Goal: Task Accomplishment & Management: Complete application form

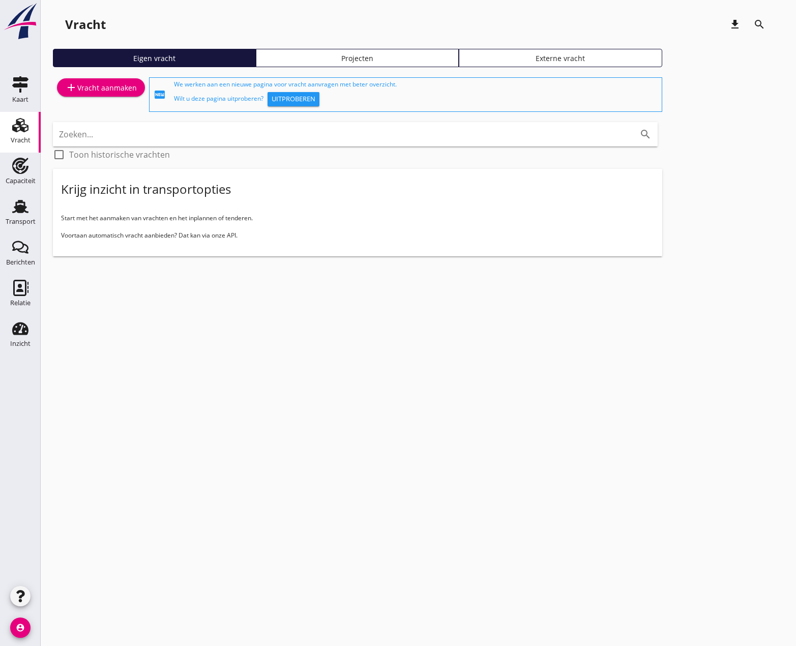
click at [102, 84] on div "add Vracht aanmaken" at bounding box center [101, 87] width 72 height 12
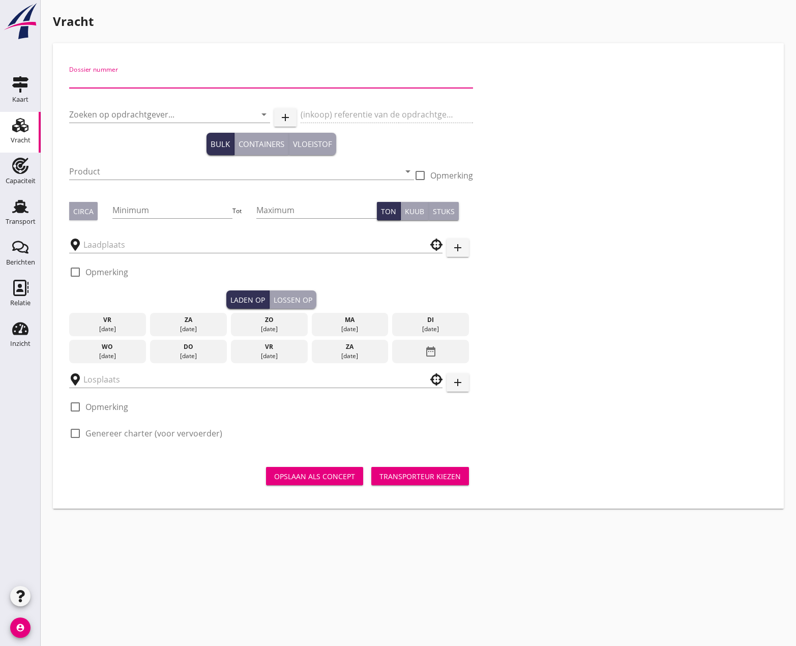
click at [106, 80] on input "Dossier nummer" at bounding box center [271, 80] width 404 height 16
click at [96, 84] on input "Dossier nummer" at bounding box center [271, 80] width 404 height 16
type input "20250641"
click at [121, 112] on input "Zoeken op opdrachtgever..." at bounding box center [155, 114] width 172 height 16
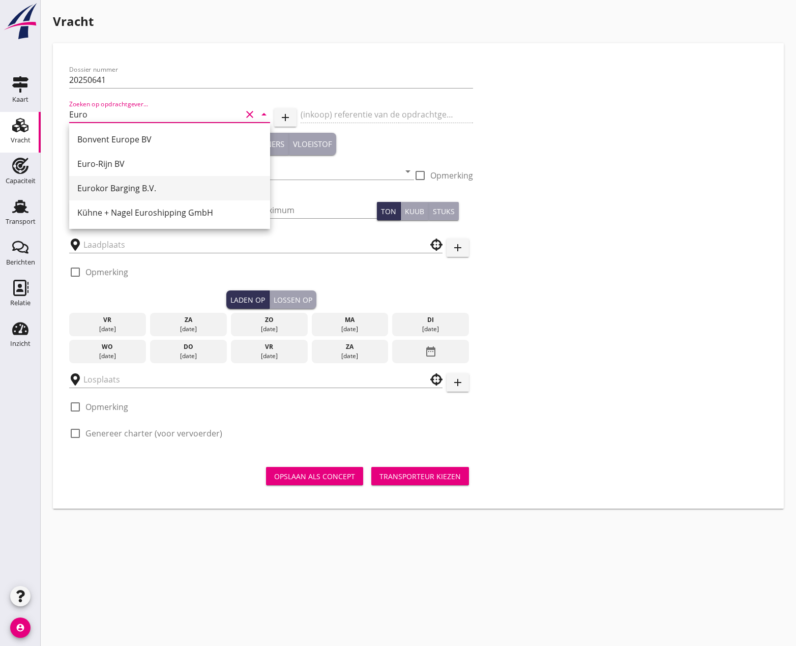
click at [121, 191] on div "Eurokor Barging B.V." at bounding box center [169, 188] width 185 height 12
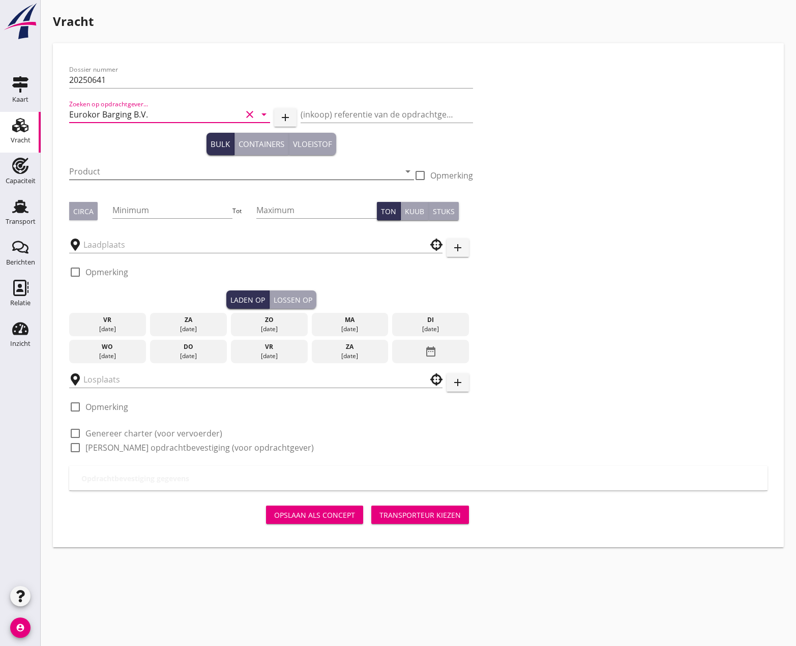
type input "Eurokor Barging B.V."
click at [134, 174] on input "Product" at bounding box center [234, 171] width 331 height 16
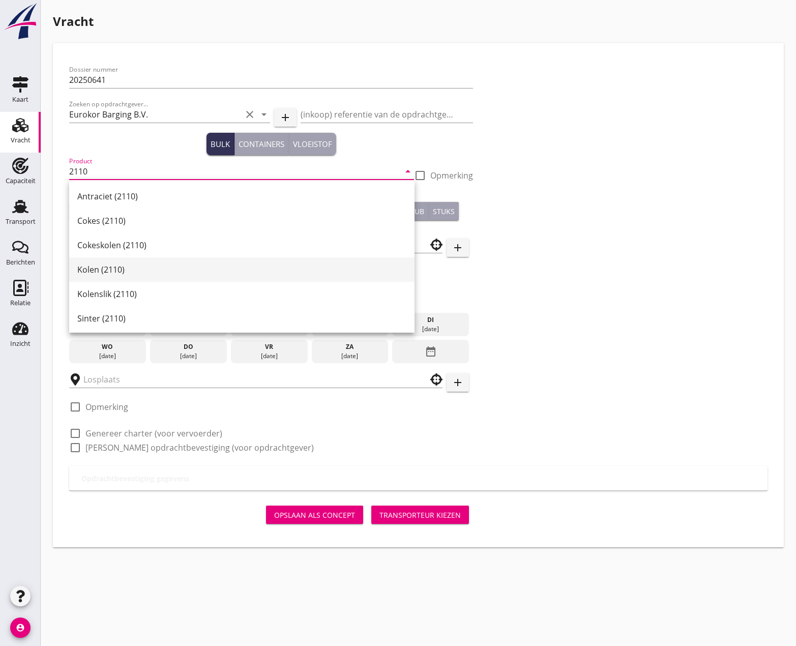
click at [97, 271] on div "Kolen (2110)" at bounding box center [241, 269] width 329 height 12
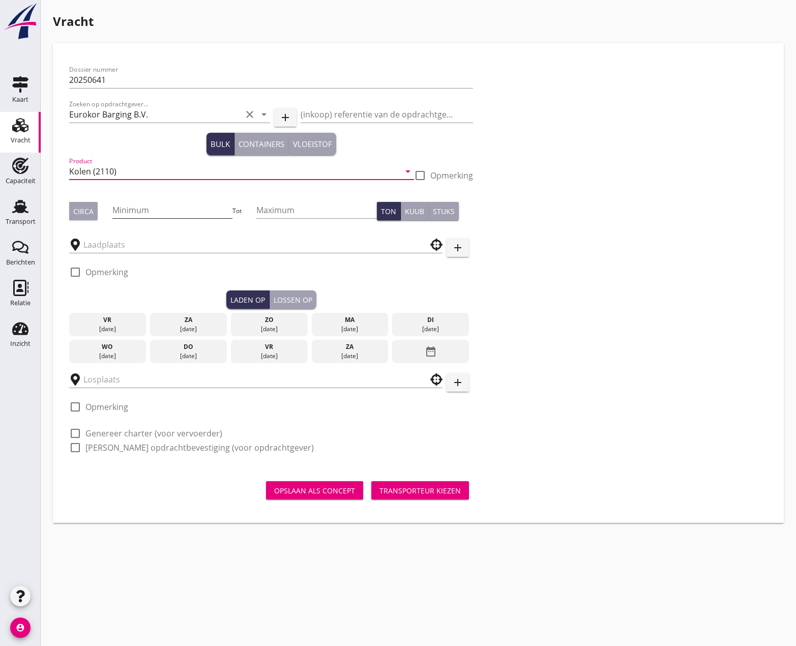
type input "Kolen (2110)"
click at [130, 213] on input "Minimum" at bounding box center [172, 210] width 121 height 16
type input "3000"
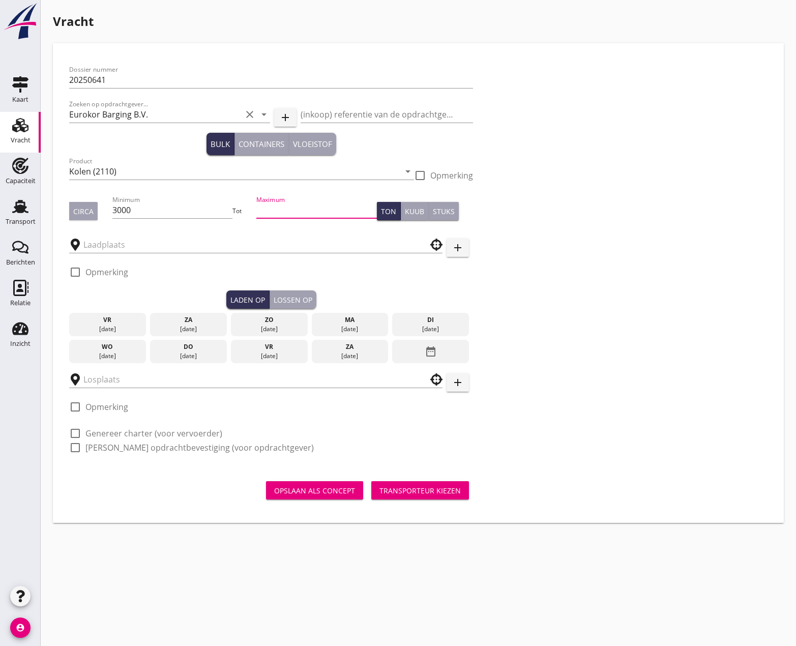
click at [290, 215] on input "Maximum" at bounding box center [316, 210] width 121 height 16
type input "3000"
click at [215, 241] on input "text" at bounding box center [248, 245] width 331 height 16
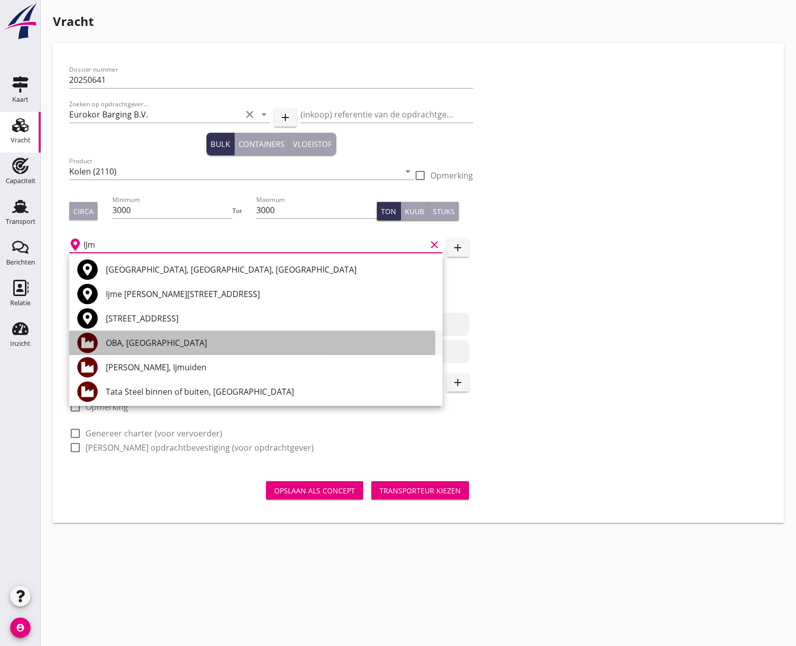
click at [125, 342] on div "OBA, [GEOGRAPHIC_DATA]" at bounding box center [270, 343] width 329 height 12
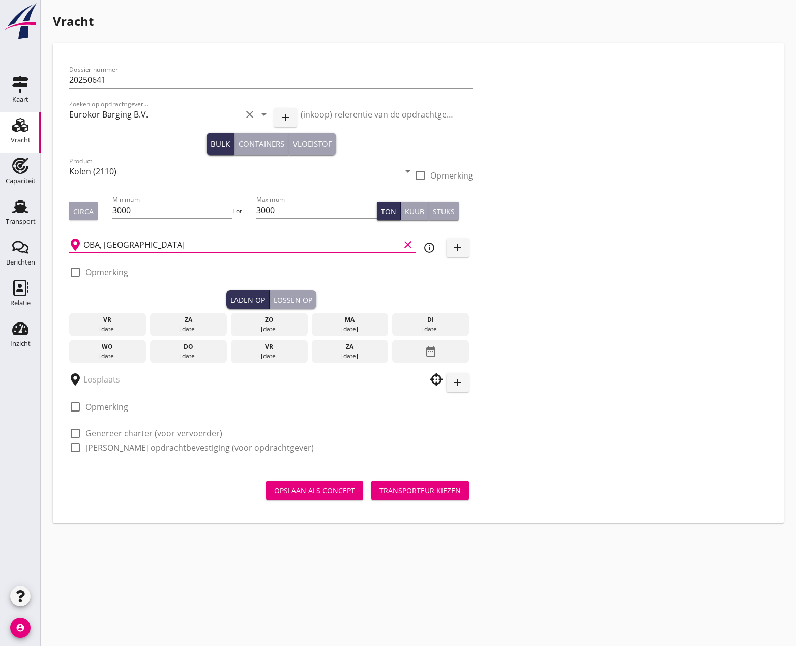
type input "OBA, [GEOGRAPHIC_DATA]"
click at [430, 325] on div "[DATE]" at bounding box center [431, 328] width 72 height 9
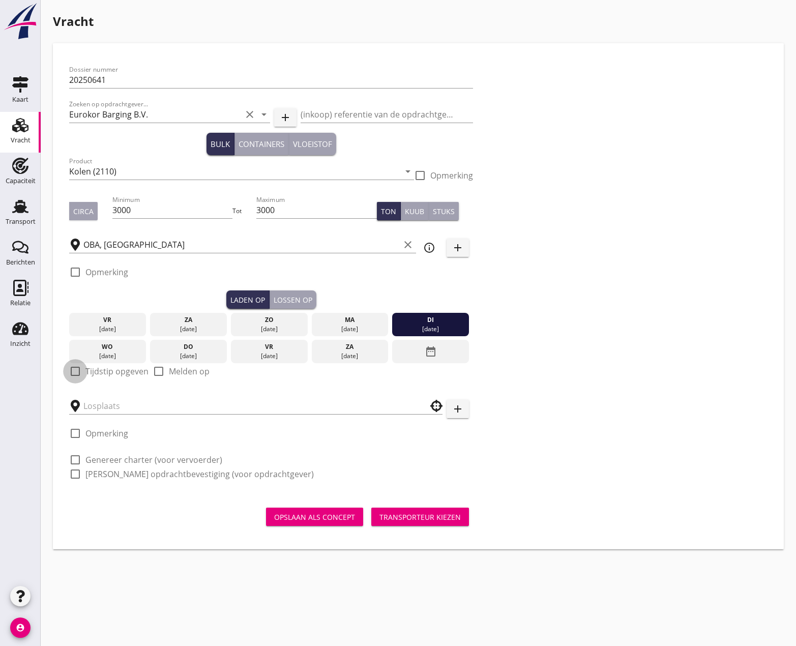
click at [78, 371] on div at bounding box center [75, 371] width 17 height 17
checkbox input "true"
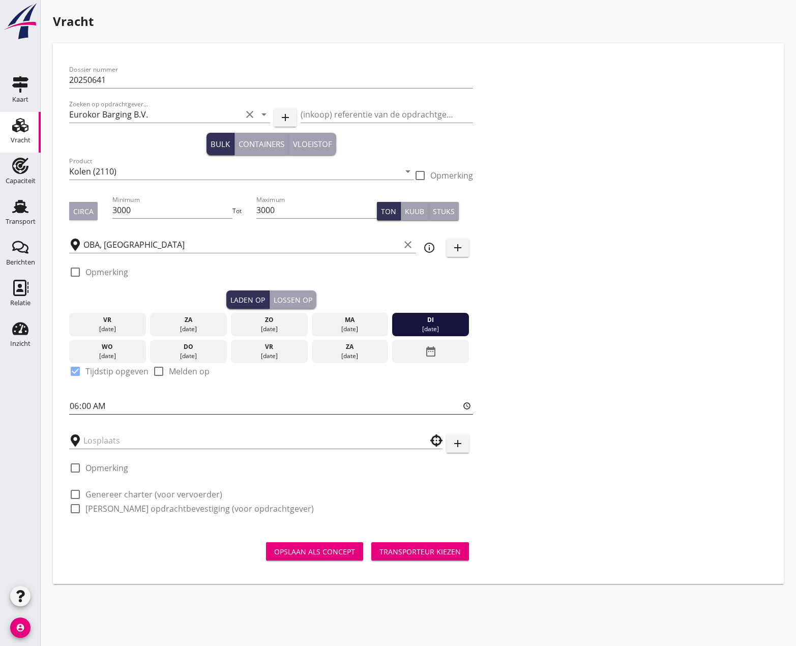
click at [79, 402] on input "06:00" at bounding box center [271, 406] width 404 height 16
type input "10:00"
click at [297, 297] on div "Lossen op" at bounding box center [293, 299] width 39 height 11
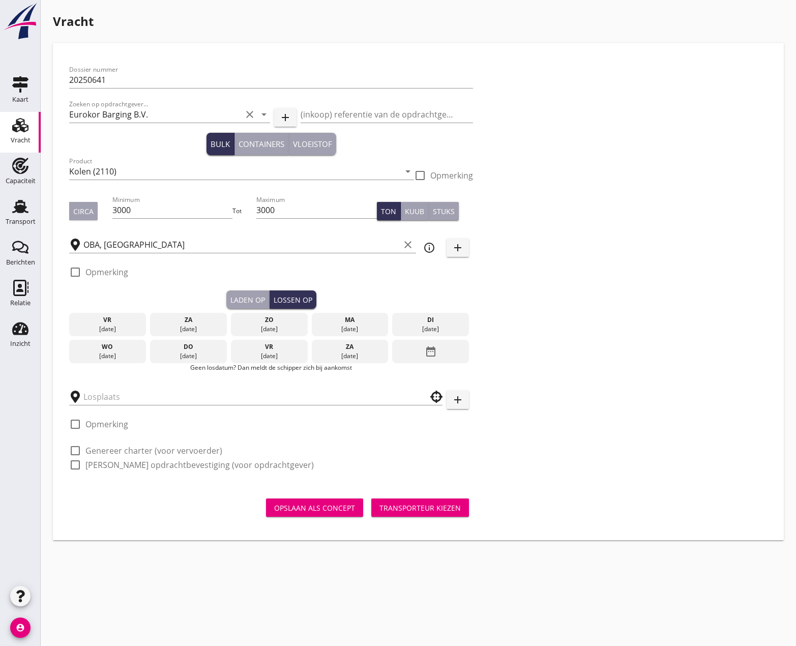
click at [418, 348] on div "date_range" at bounding box center [430, 351] width 77 height 23
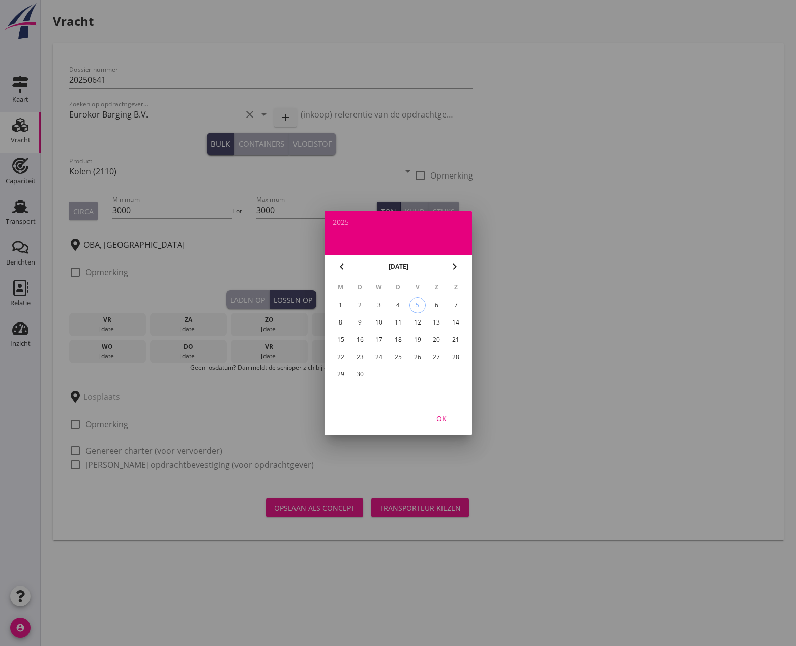
click at [338, 341] on div "15" at bounding box center [340, 340] width 16 height 16
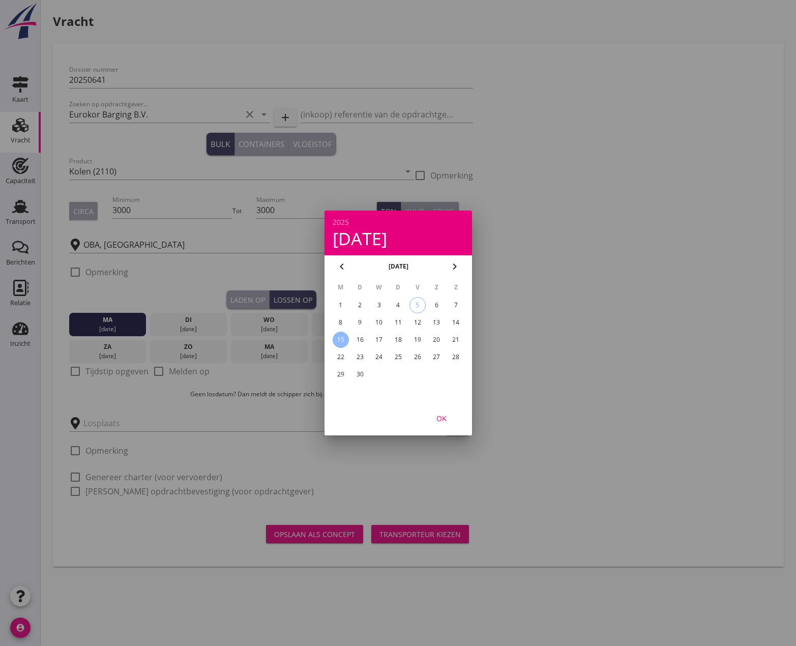
click at [445, 418] on div "OK" at bounding box center [441, 418] width 28 height 11
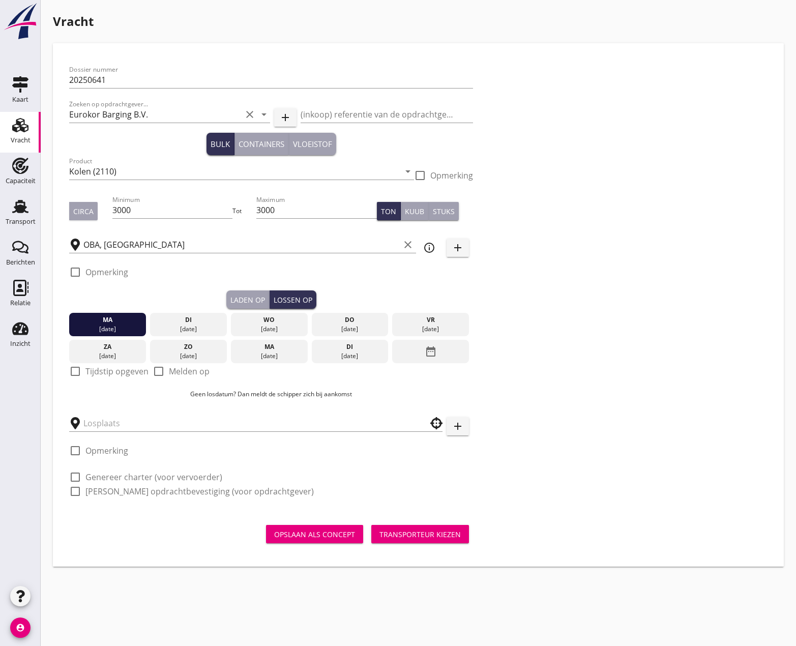
click at [74, 366] on div at bounding box center [75, 371] width 17 height 17
checkbox input "true"
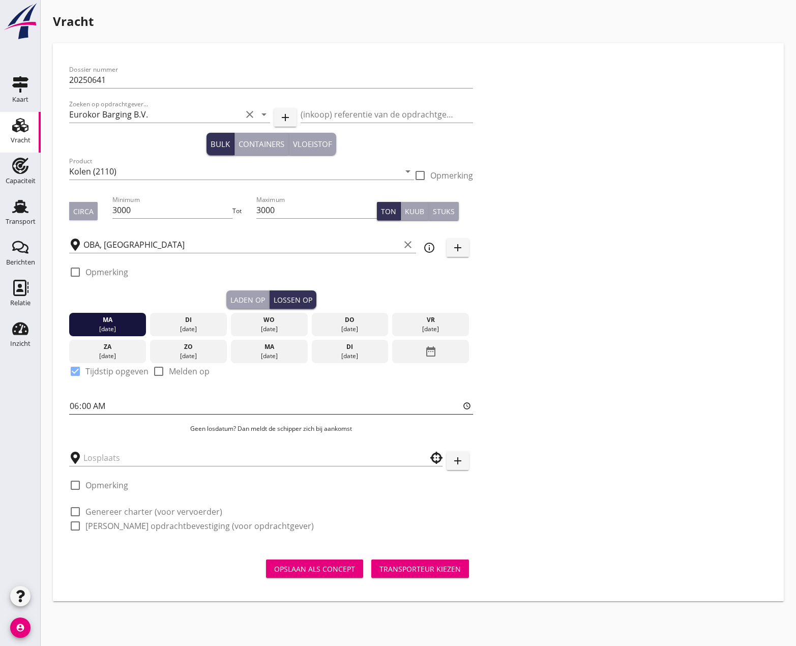
click at [75, 399] on input "06:00" at bounding box center [271, 406] width 404 height 16
type input "06:00"
click at [100, 452] on input "text" at bounding box center [248, 458] width 331 height 16
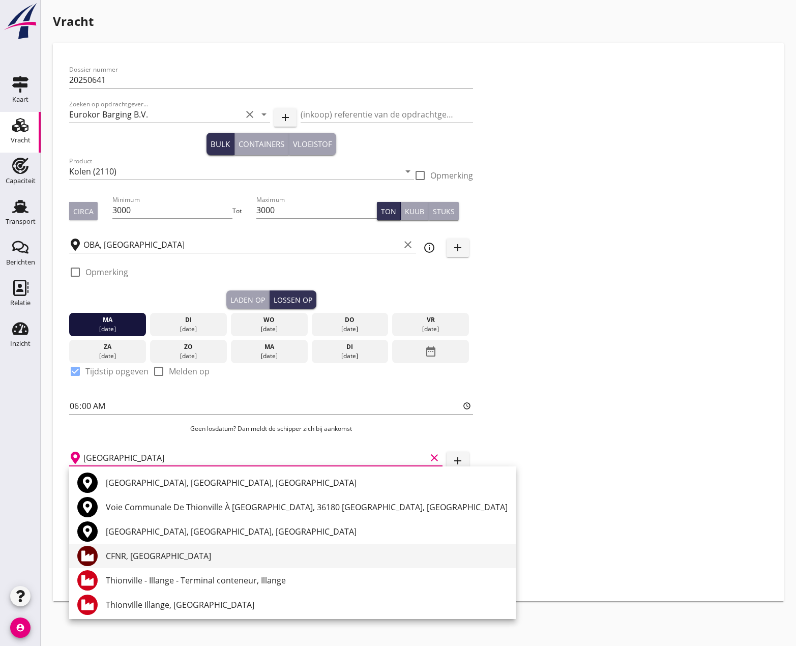
click at [137, 551] on div "CFNR, [GEOGRAPHIC_DATA]" at bounding box center [307, 556] width 402 height 12
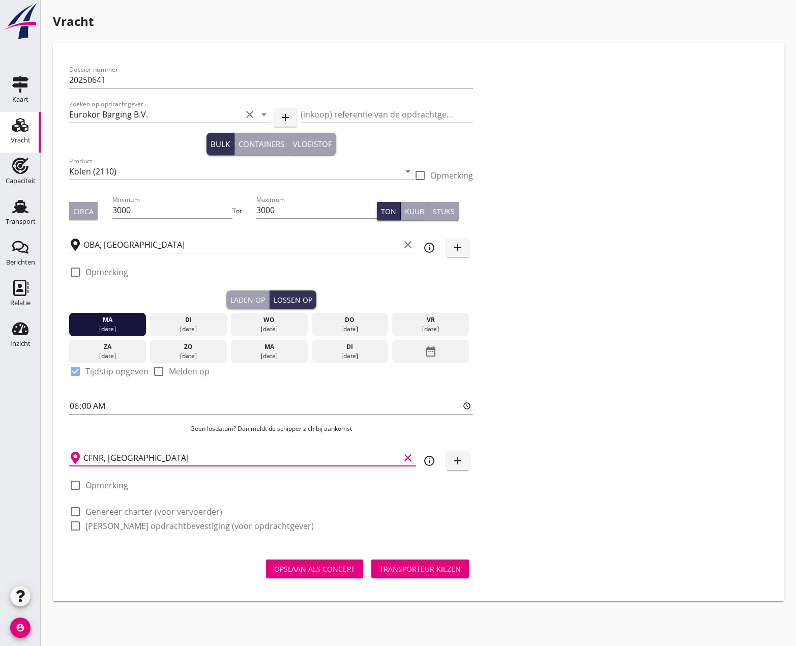
type input "CFNR, [GEOGRAPHIC_DATA]"
click at [78, 512] on div at bounding box center [75, 511] width 17 height 17
checkbox input "true"
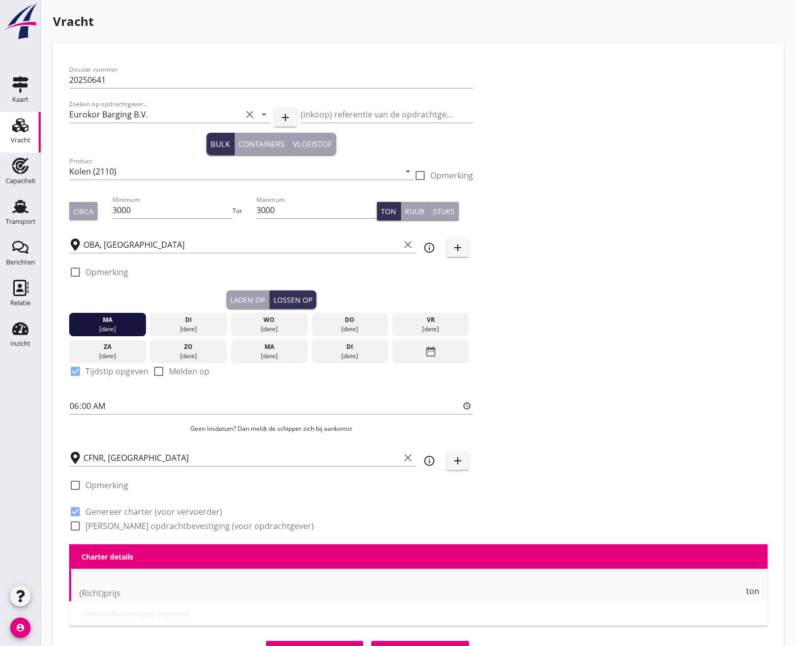
click at [79, 524] on div at bounding box center [75, 525] width 17 height 17
checkbox input "true"
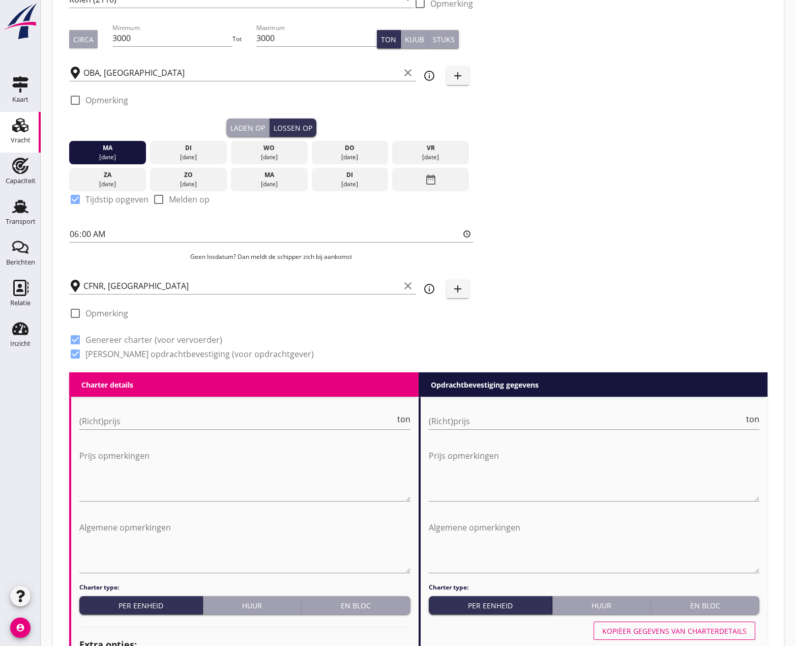
scroll to position [254, 0]
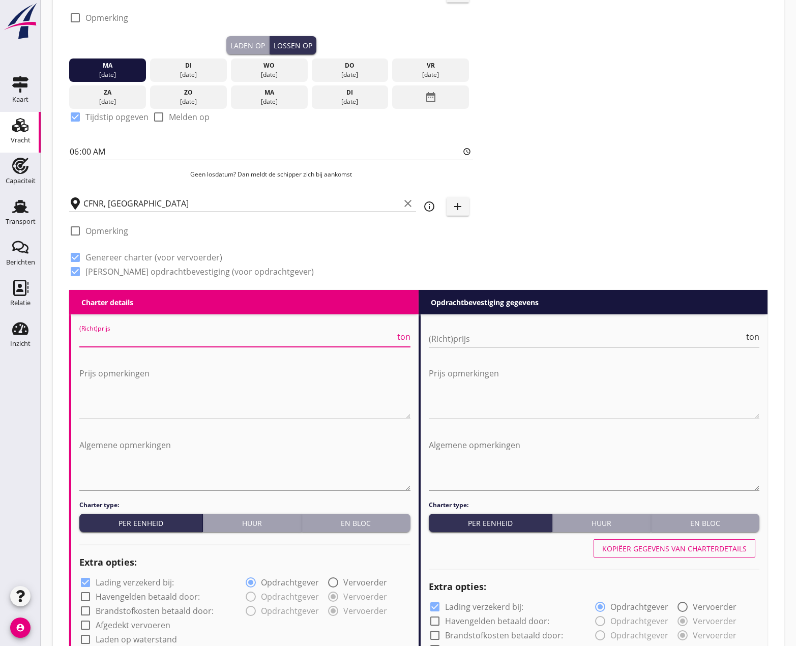
click at [314, 338] on input "(Richt)prijs" at bounding box center [237, 339] width 316 height 16
type input "9"
type input "9.60"
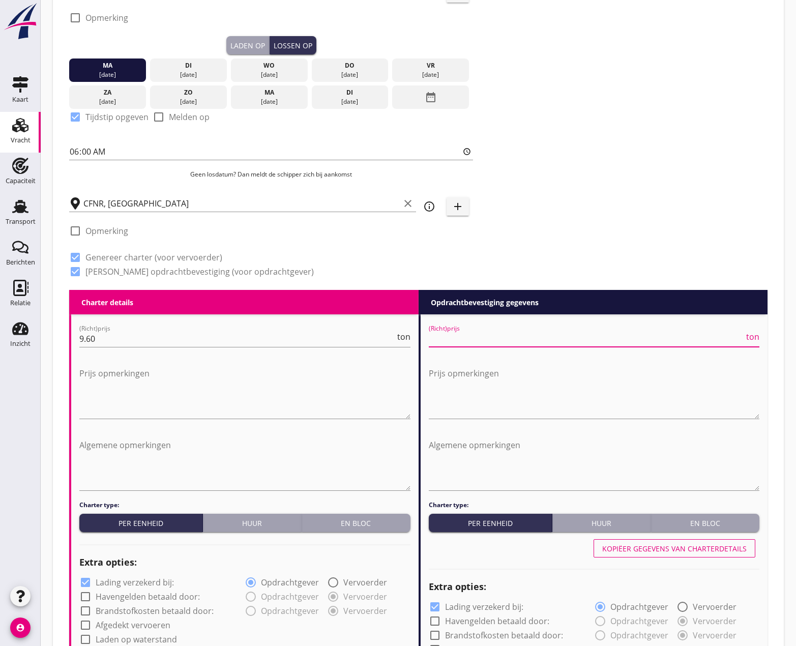
click at [534, 341] on input "(Richt)prijs" at bounding box center [587, 339] width 316 height 16
type input "9"
type input "9.60"
click at [85, 445] on textarea "Algemene opmerkingen" at bounding box center [244, 463] width 331 height 53
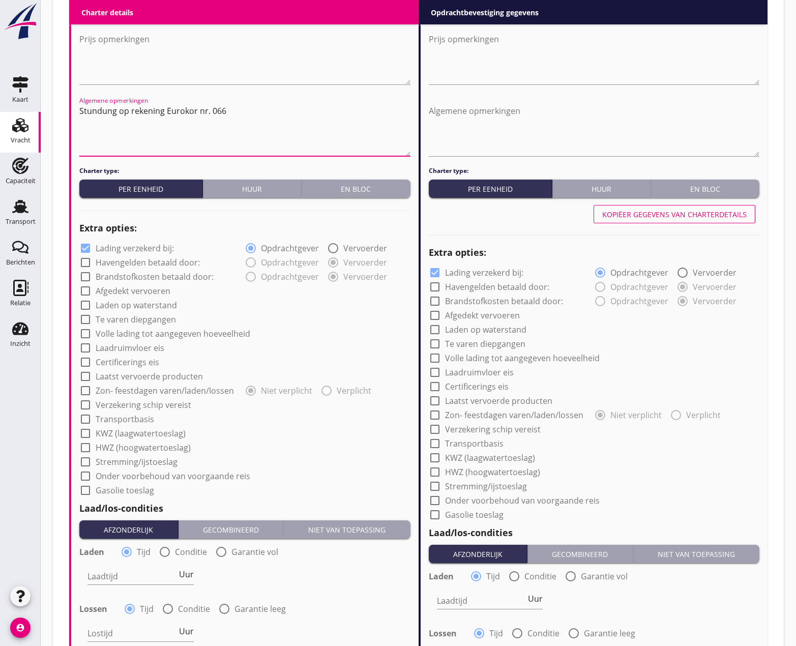
scroll to position [610, 0]
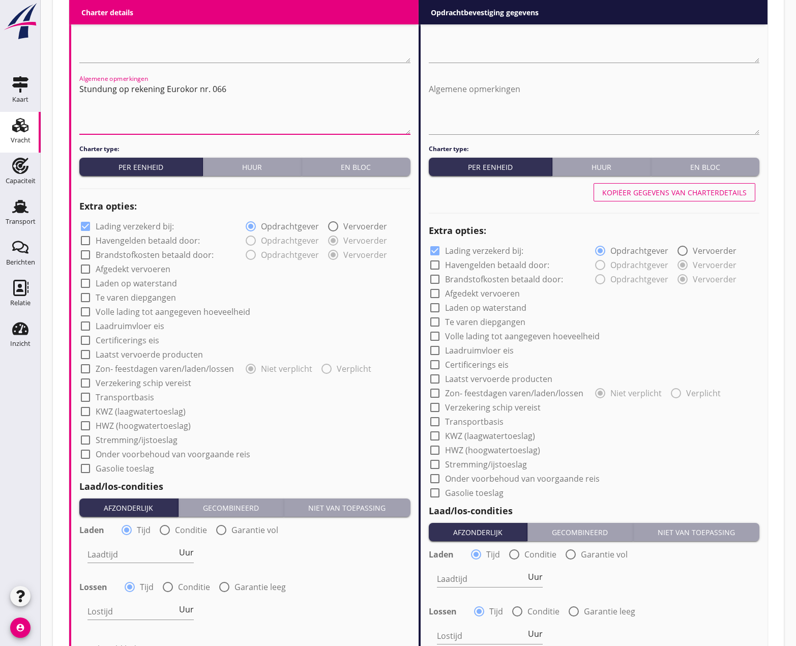
type textarea "Stundung op rekening Eurokor nr. 066"
click at [90, 238] on div at bounding box center [85, 240] width 17 height 17
checkbox input "true"
click at [82, 255] on div at bounding box center [85, 254] width 17 height 17
checkbox input "true"
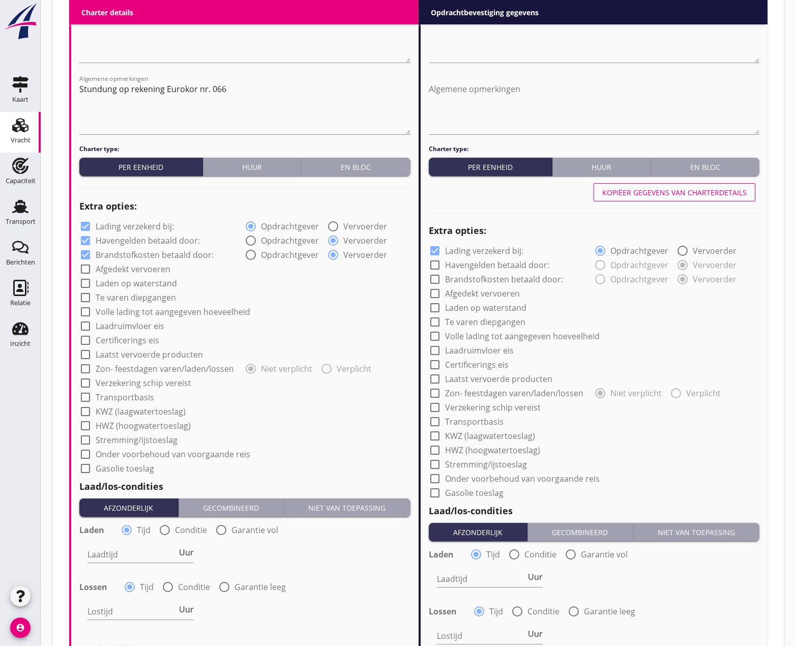
click at [83, 266] on div at bounding box center [85, 268] width 17 height 17
checkbox input "false"
click at [87, 283] on div at bounding box center [85, 283] width 17 height 17
checkbox input "true"
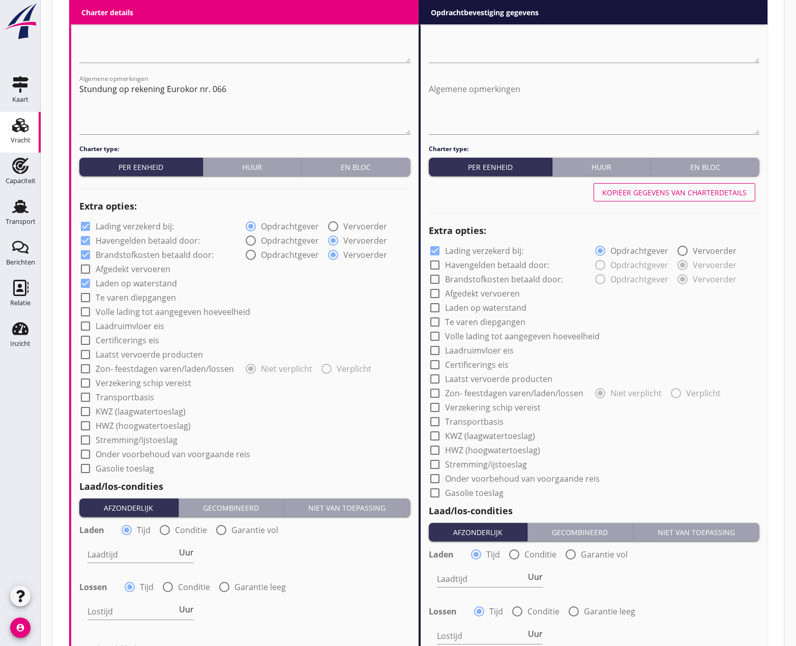
click at [85, 311] on div at bounding box center [85, 311] width 17 height 17
checkbox input "true"
click at [80, 327] on div at bounding box center [85, 325] width 17 height 17
checkbox input "true"
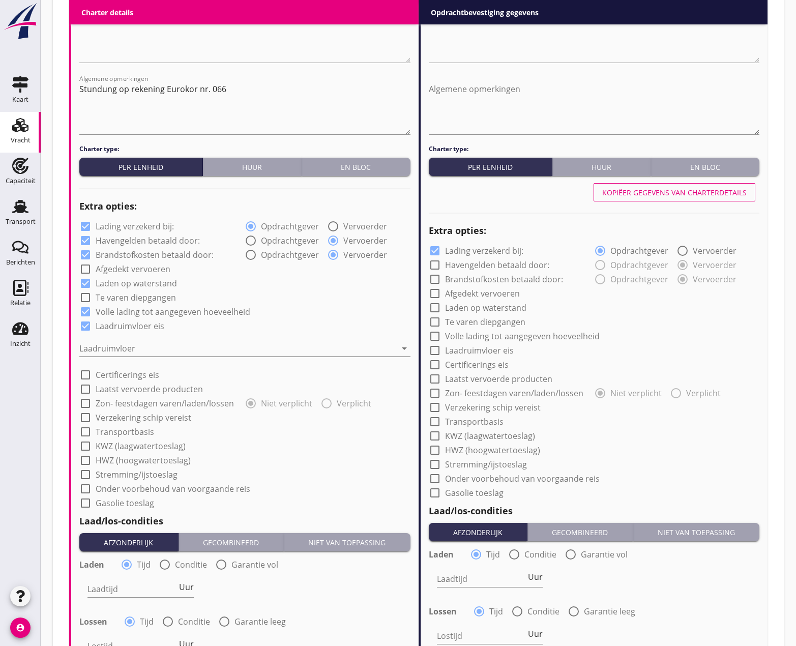
click at [94, 341] on div at bounding box center [237, 348] width 317 height 16
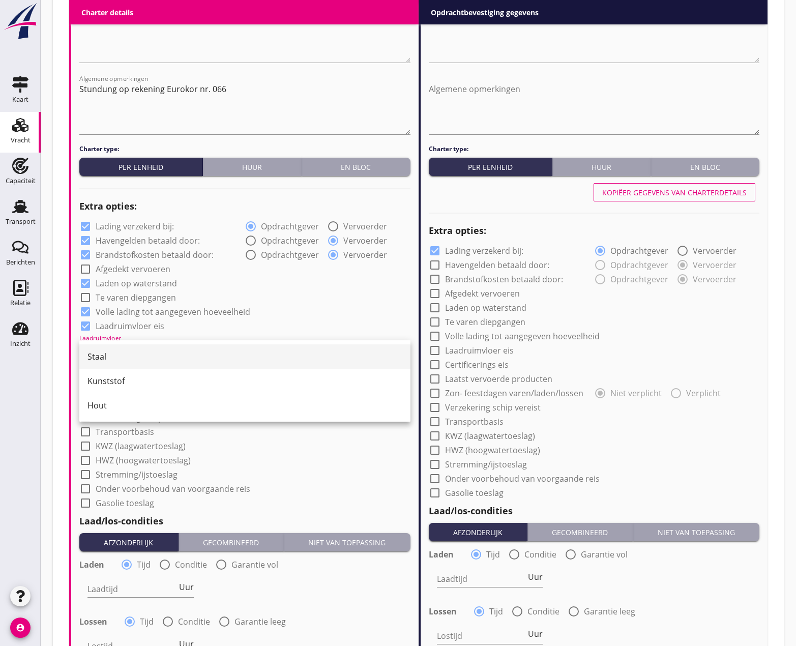
click at [102, 352] on div "Staal" at bounding box center [244, 356] width 315 height 12
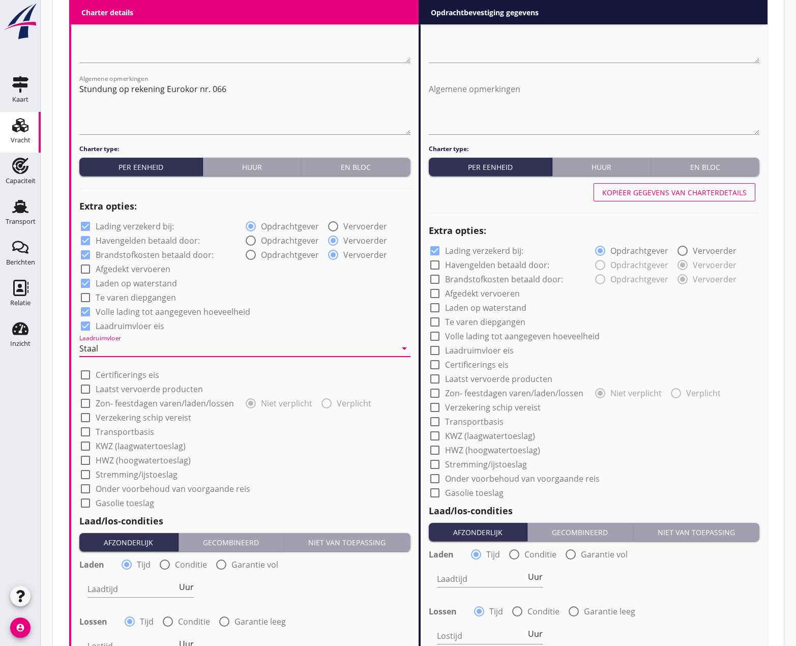
click at [83, 403] on div at bounding box center [85, 403] width 17 height 17
checkbox input "true"
click at [88, 417] on div at bounding box center [85, 417] width 17 height 17
checkbox input "true"
click at [87, 430] on div at bounding box center [85, 431] width 17 height 17
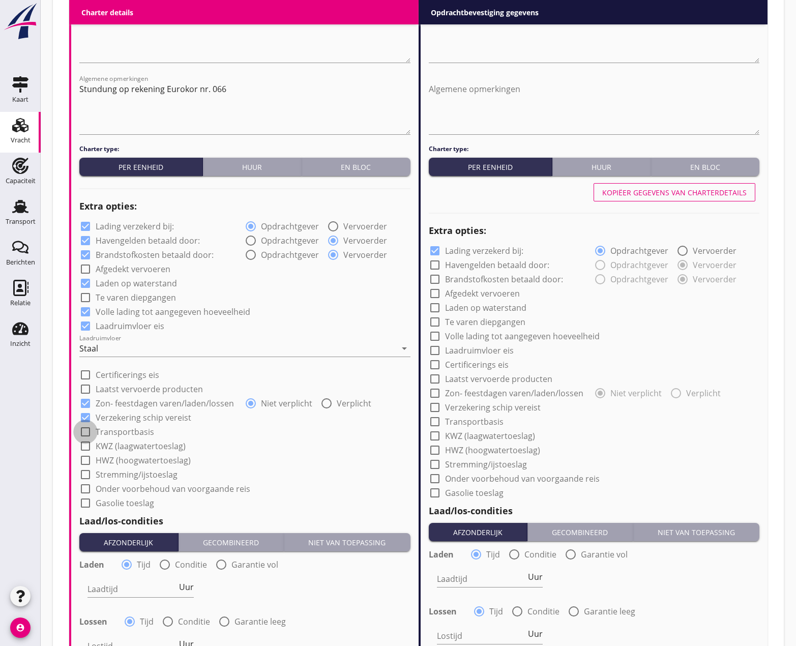
checkbox input "true"
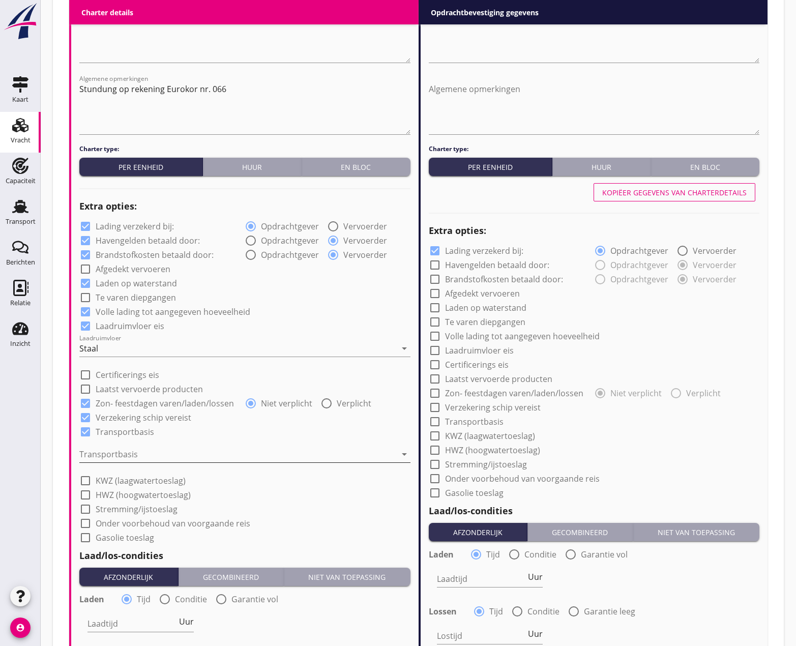
click at [131, 451] on div at bounding box center [237, 454] width 317 height 16
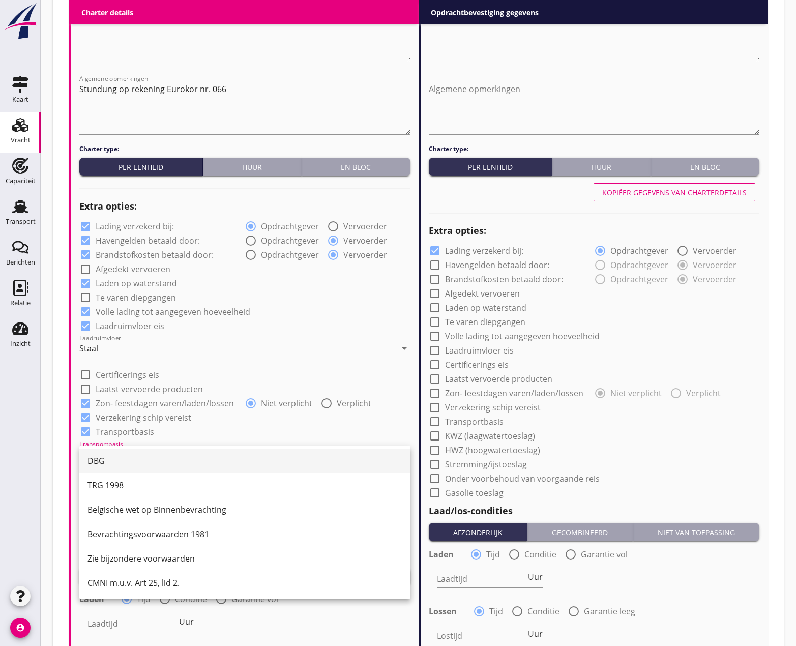
scroll to position [26, 0]
click at [146, 581] on div "CMNI m.u.v. Art 25, lid 2." at bounding box center [244, 582] width 315 height 12
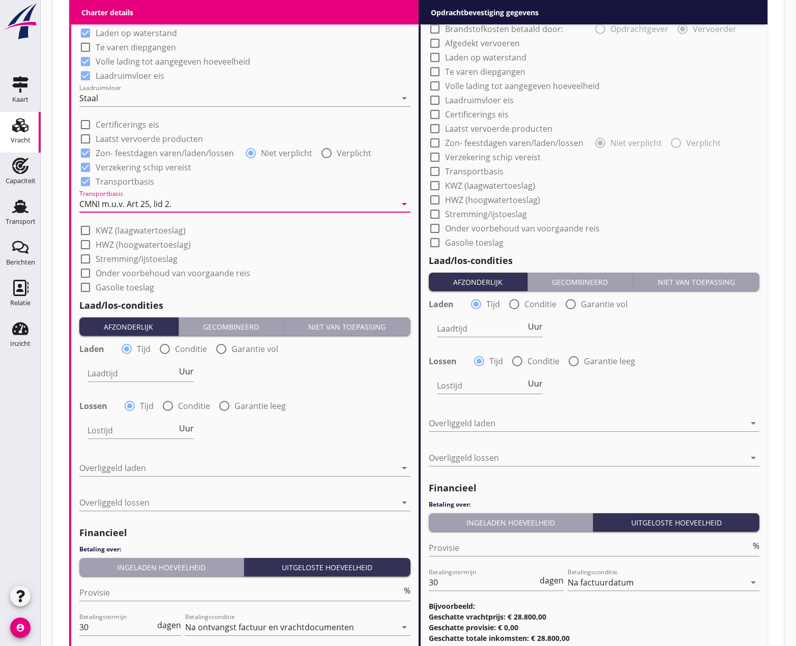
scroll to position [865, 0]
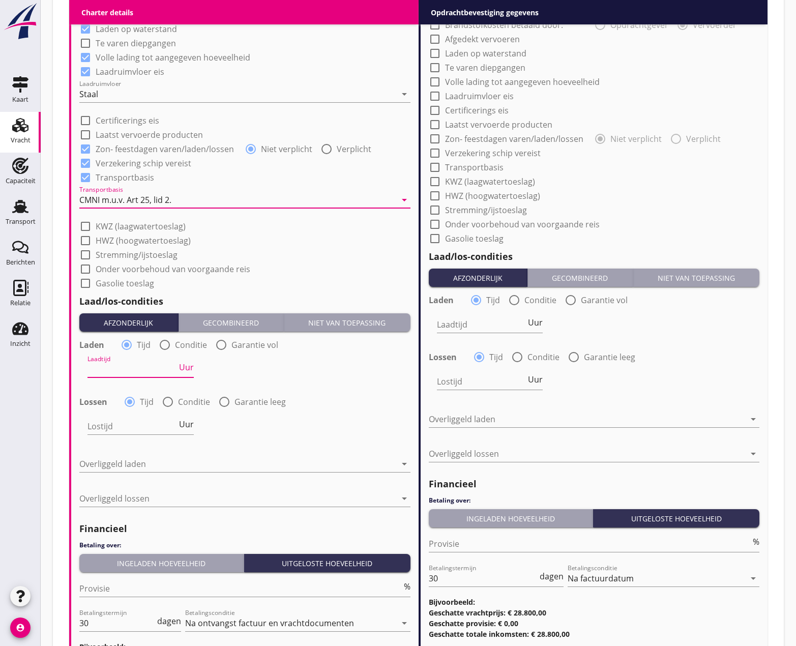
click at [122, 367] on input "Laadtijd" at bounding box center [132, 369] width 90 height 16
type input "36"
click at [117, 427] on input "Lostijd" at bounding box center [132, 426] width 90 height 16
type input "36"
click at [122, 466] on div at bounding box center [237, 464] width 317 height 16
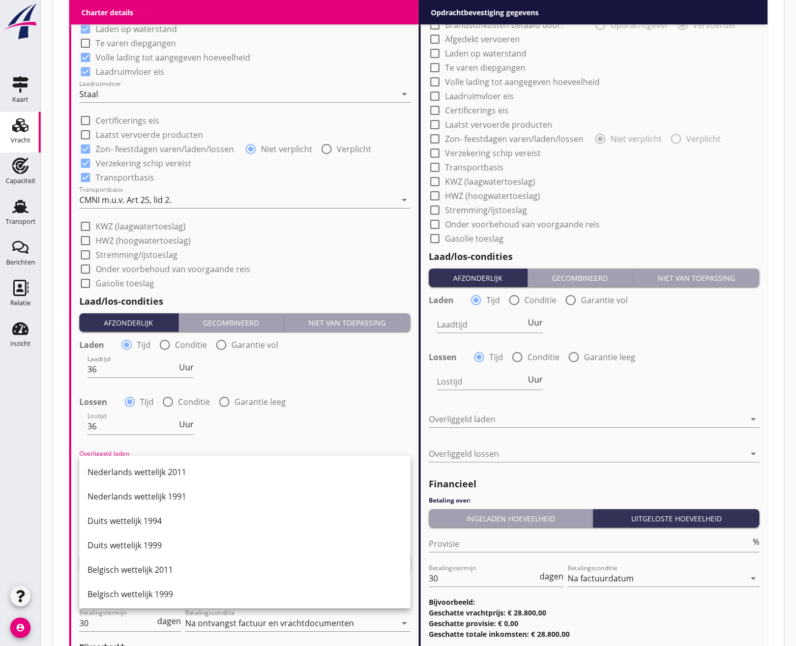
click at [122, 466] on div "Nederlands wettelijk 2011" at bounding box center [244, 472] width 315 height 12
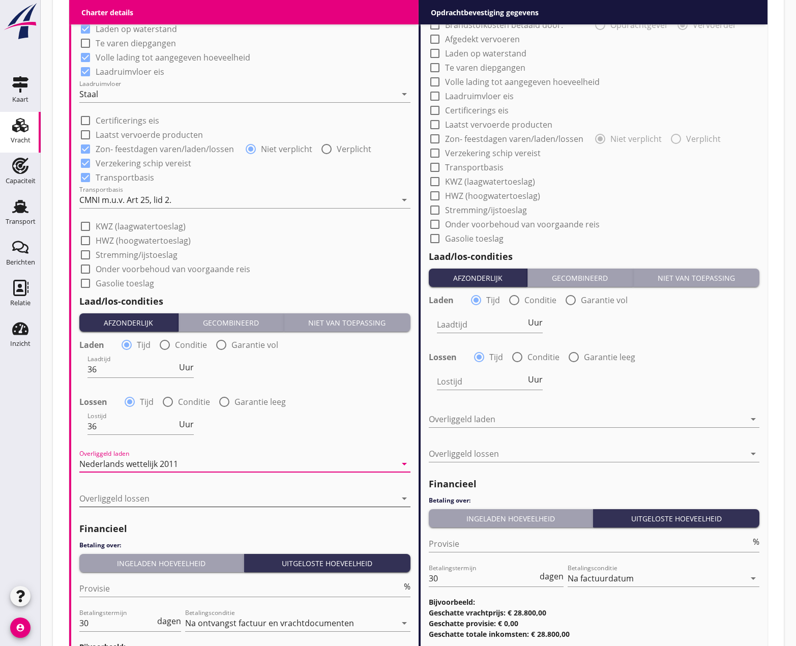
click at [119, 495] on div at bounding box center [237, 498] width 317 height 16
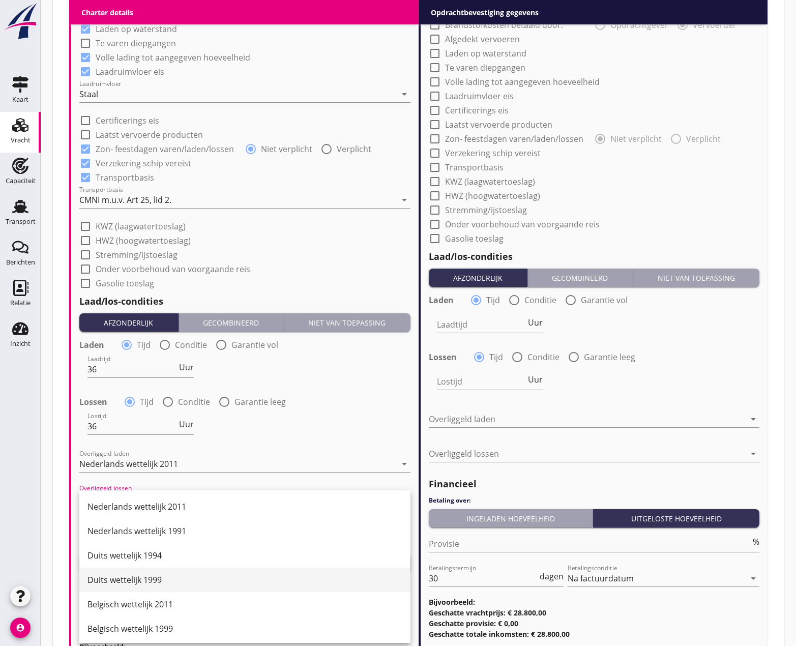
click at [130, 575] on div "Duits wettelijk 1999" at bounding box center [244, 580] width 315 height 12
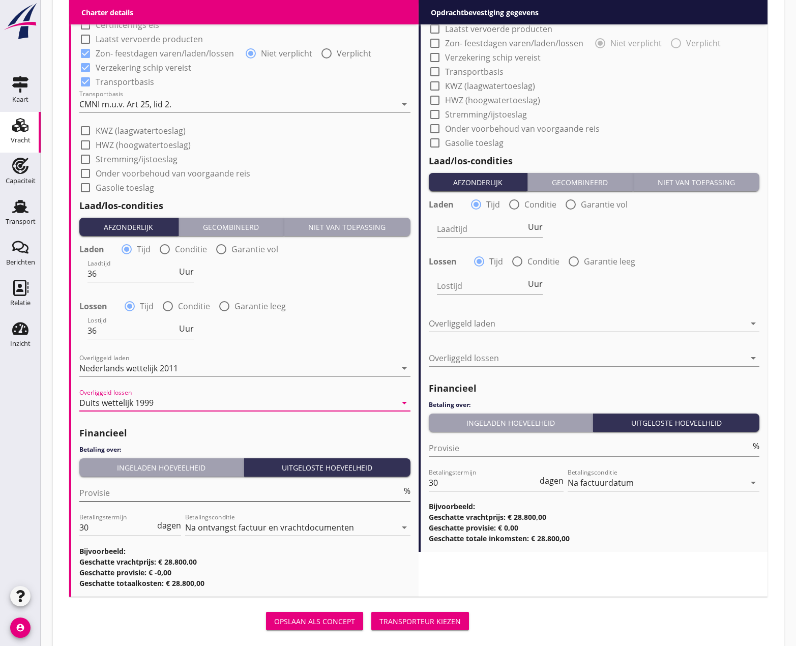
scroll to position [980, 0]
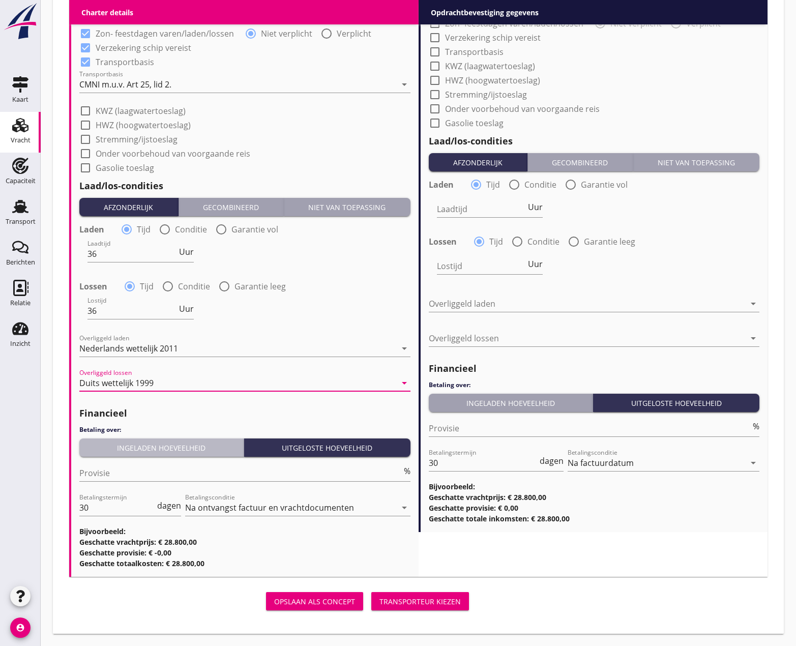
click at [137, 451] on div "Ingeladen hoeveelheid" at bounding box center [161, 447] width 156 height 11
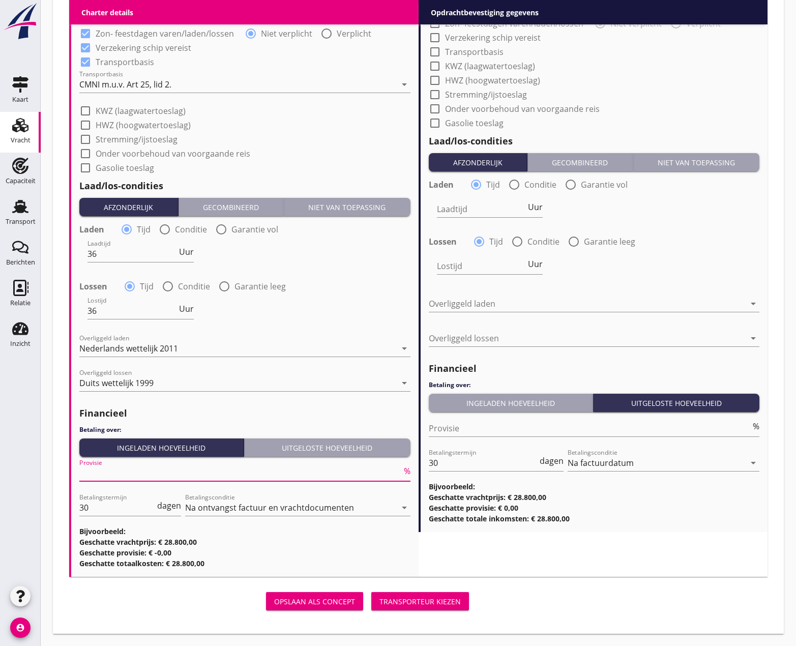
click at [122, 471] on input "Provisie" at bounding box center [240, 473] width 322 height 16
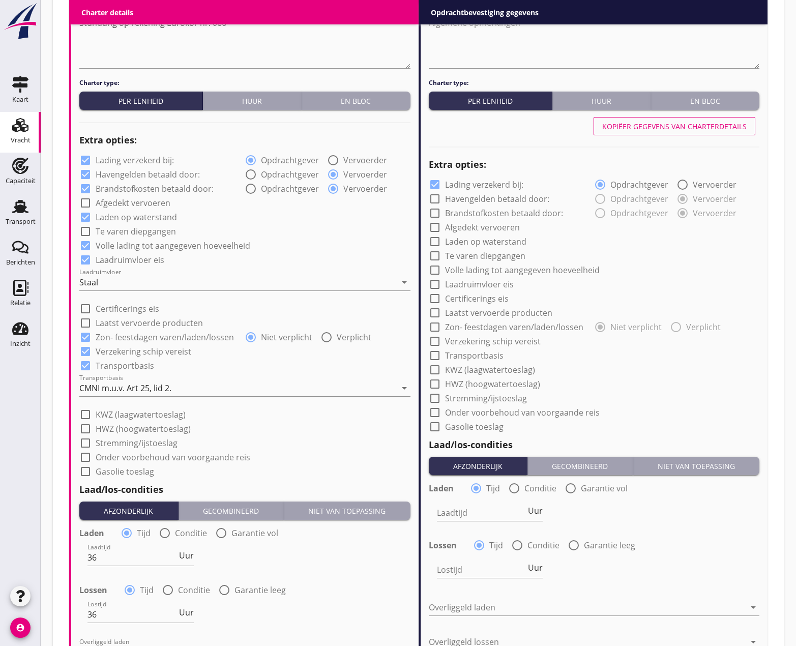
scroll to position [675, 0]
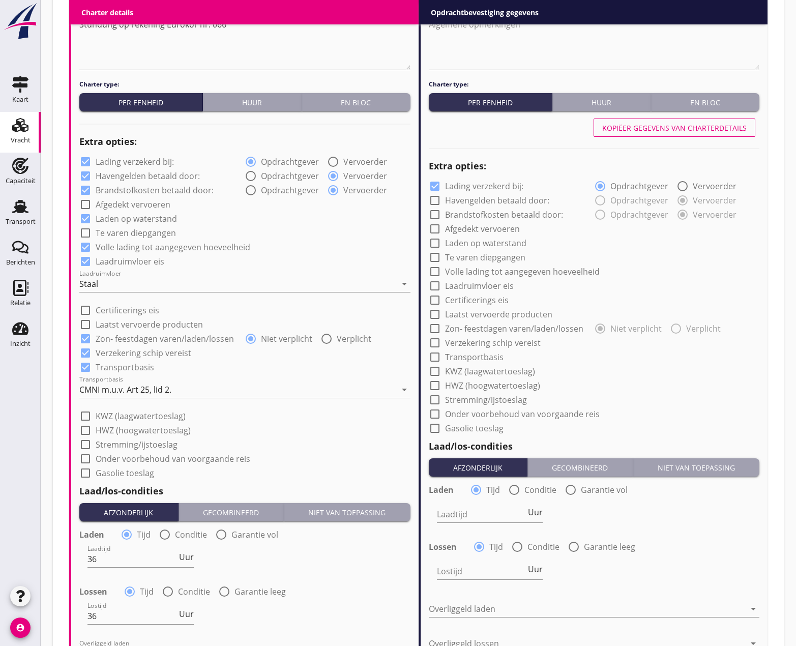
type input "5"
click at [692, 129] on div "Kopiëer gegevens van charterdetails" at bounding box center [674, 128] width 144 height 11
checkbox input "true"
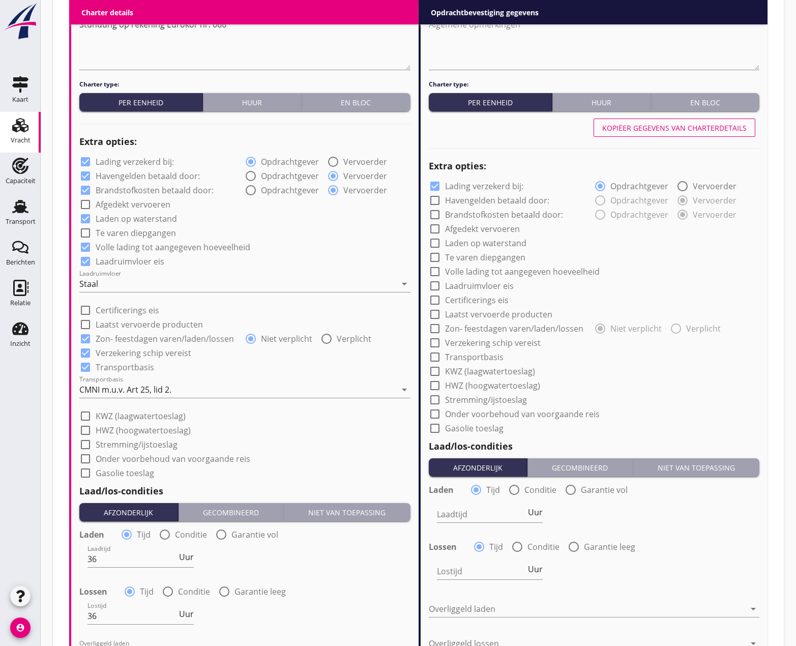
checkbox input "true"
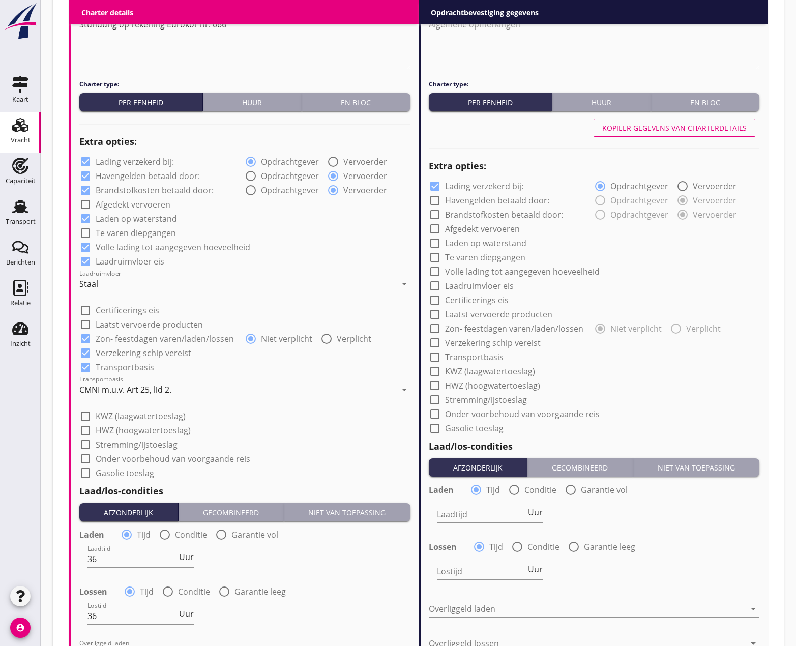
type input "36"
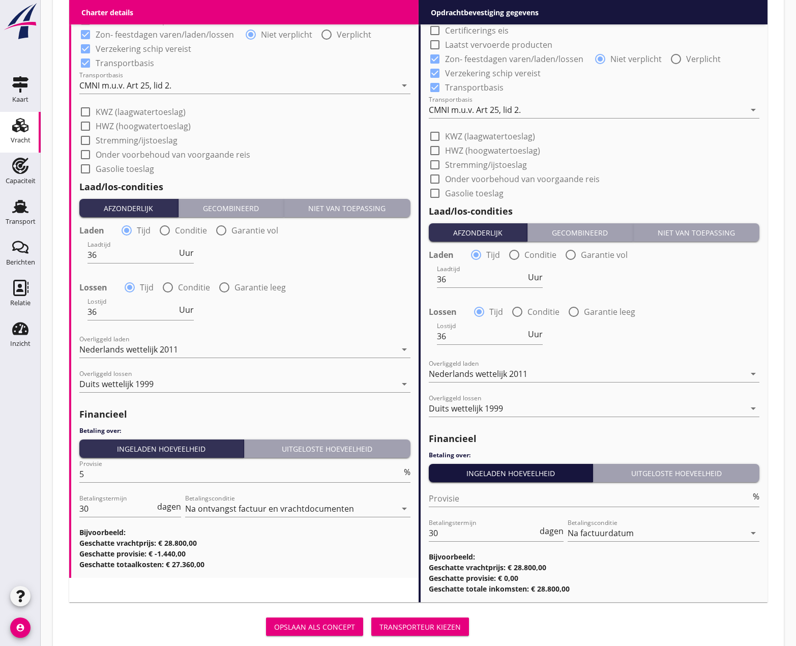
scroll to position [1005, 0]
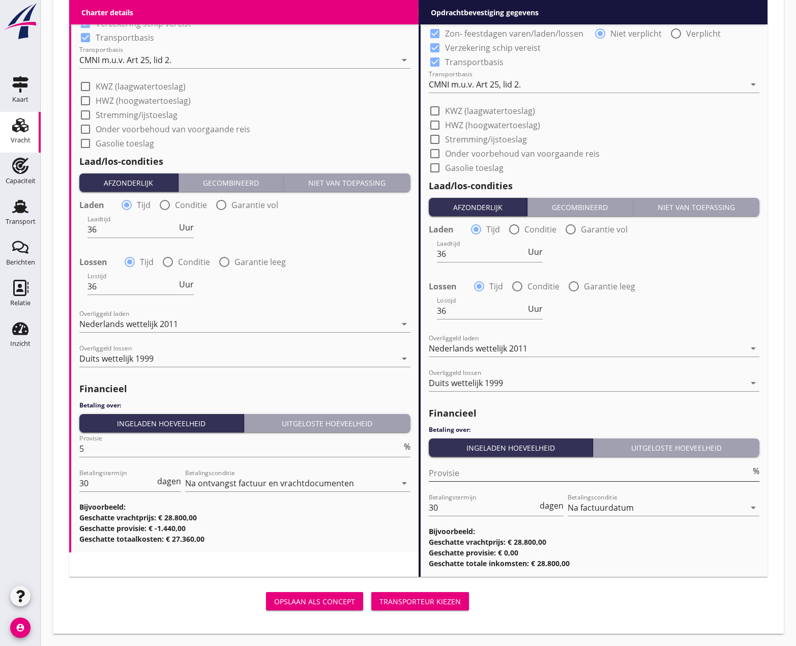
click at [476, 480] on input "Provisie" at bounding box center [590, 473] width 322 height 16
type input "0"
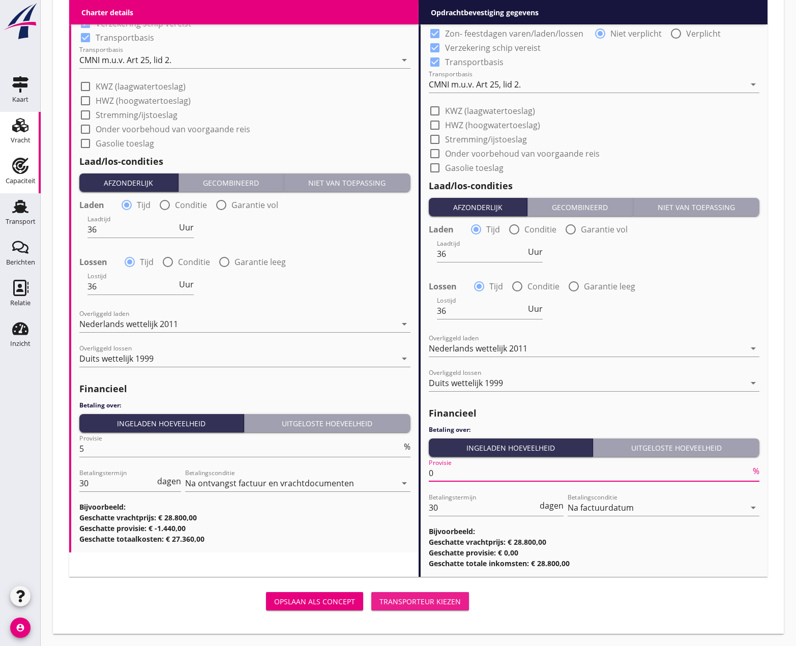
click at [416, 603] on div "Transporteur kiezen" at bounding box center [419, 601] width 81 height 11
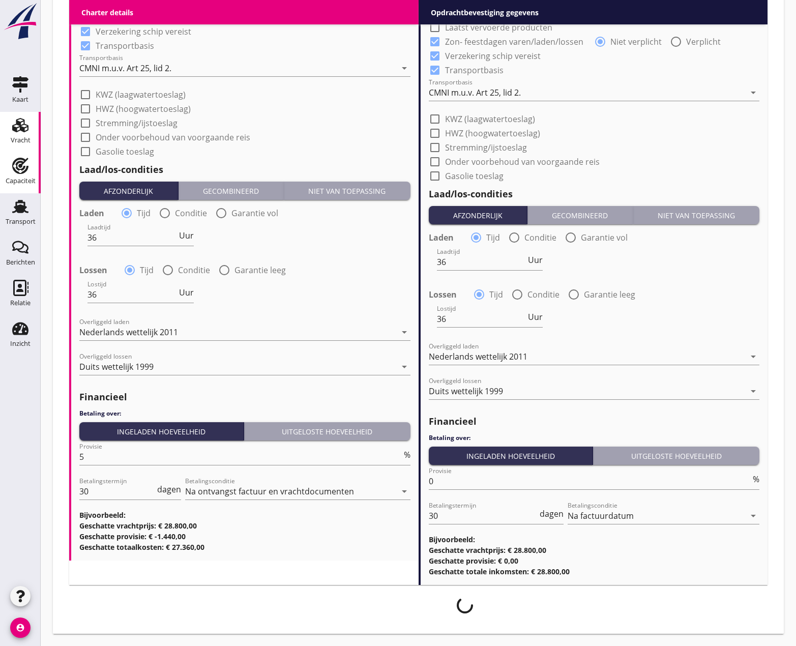
scroll to position [996, 0]
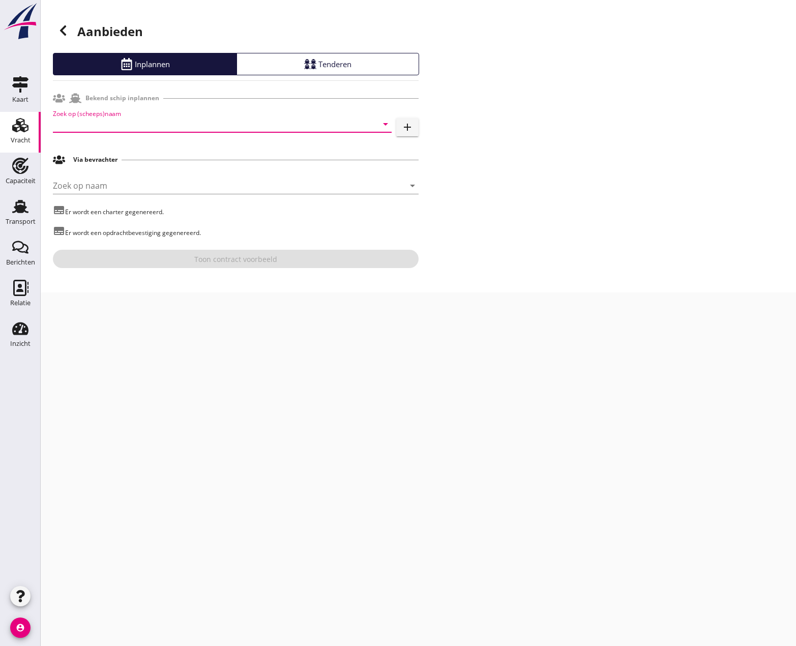
click at [65, 123] on input "Zoek op (scheeps)naam" at bounding box center [208, 124] width 310 height 16
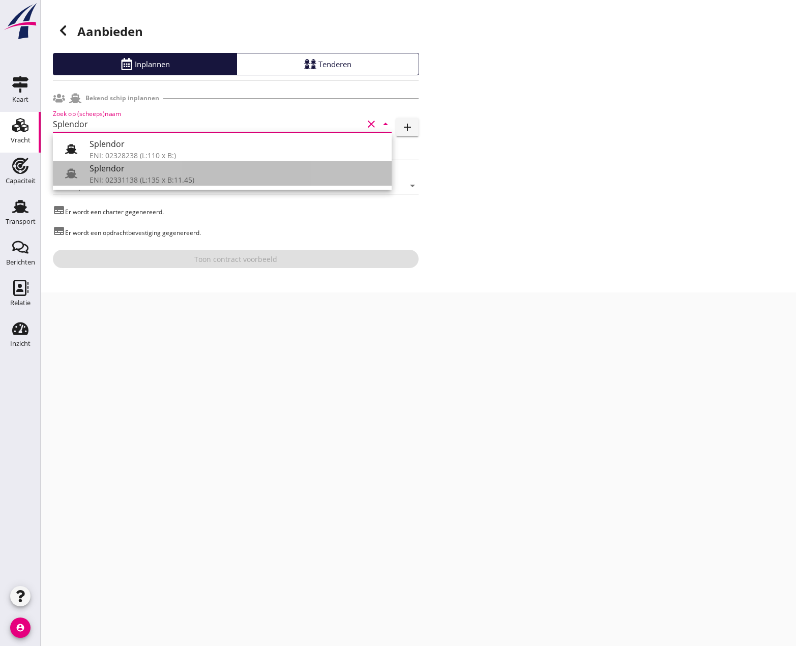
click at [192, 175] on div "ENI: 02331138 (L:135 x B:11.45)" at bounding box center [237, 179] width 294 height 11
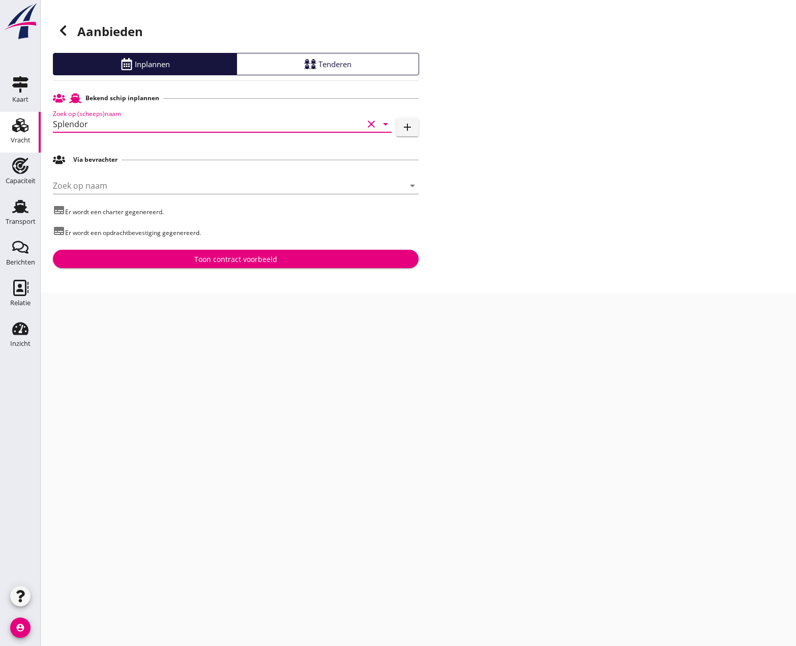
type input "Splendor"
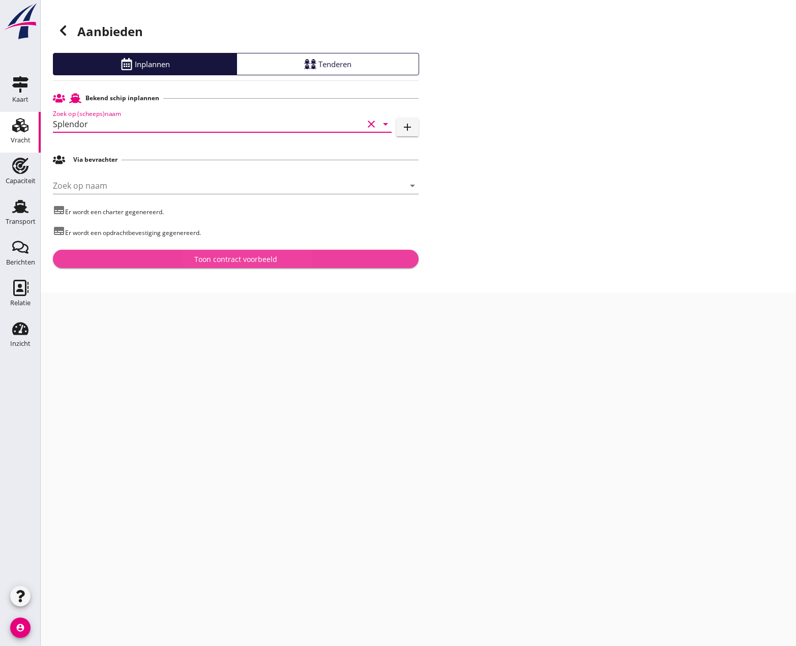
click at [249, 258] on div "Toon contract voorbeeld" at bounding box center [235, 259] width 83 height 11
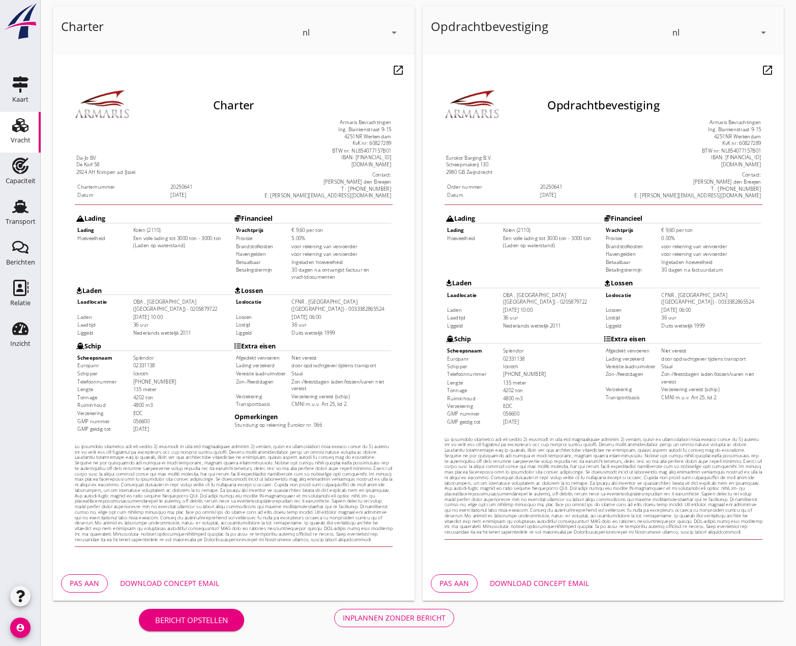
scroll to position [47, 0]
click at [391, 621] on div "Inplannen zonder bericht" at bounding box center [394, 617] width 103 height 11
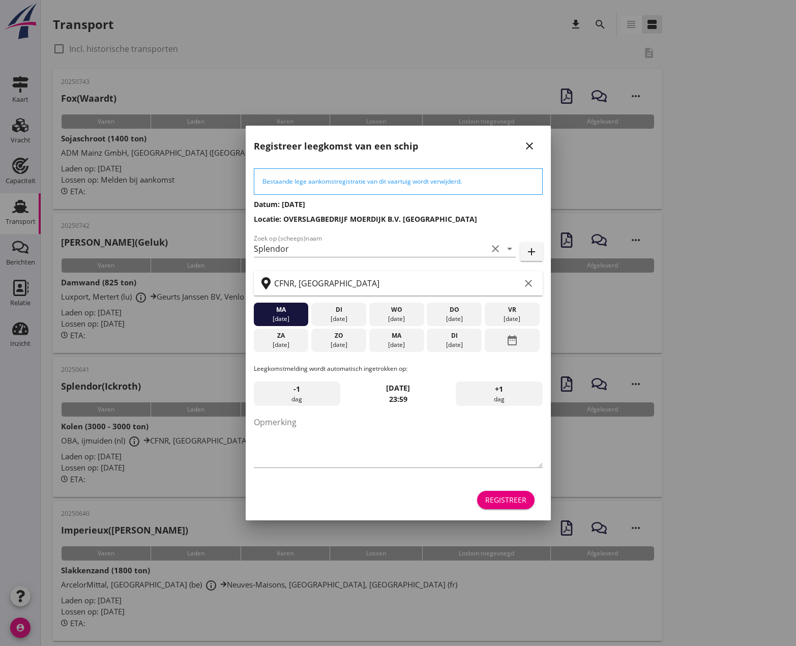
click at [532, 143] on icon "close" at bounding box center [529, 146] width 12 height 12
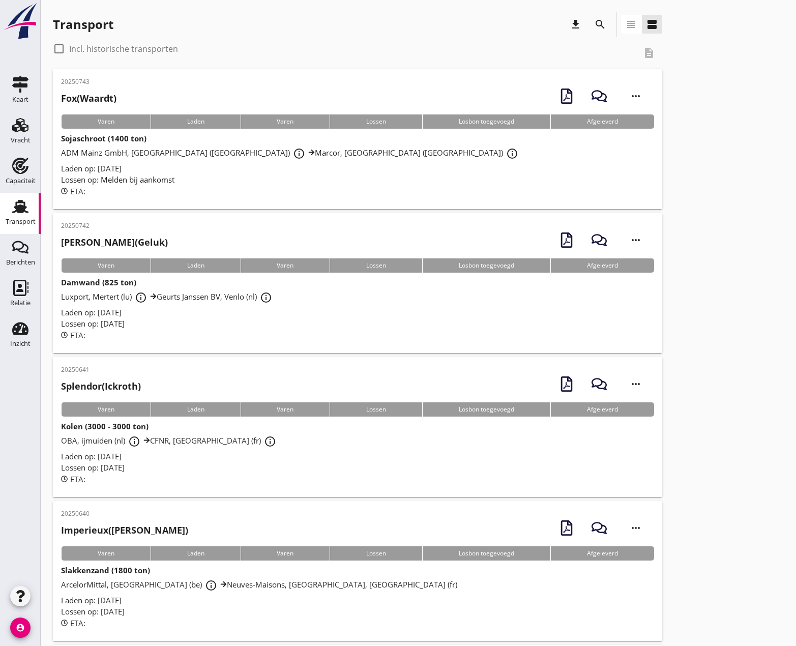
click at [107, 432] on div "OBA, ijmuiden (nl) info_outline CFNR, [GEOGRAPHIC_DATA] (fr) info_outline" at bounding box center [357, 441] width 593 height 18
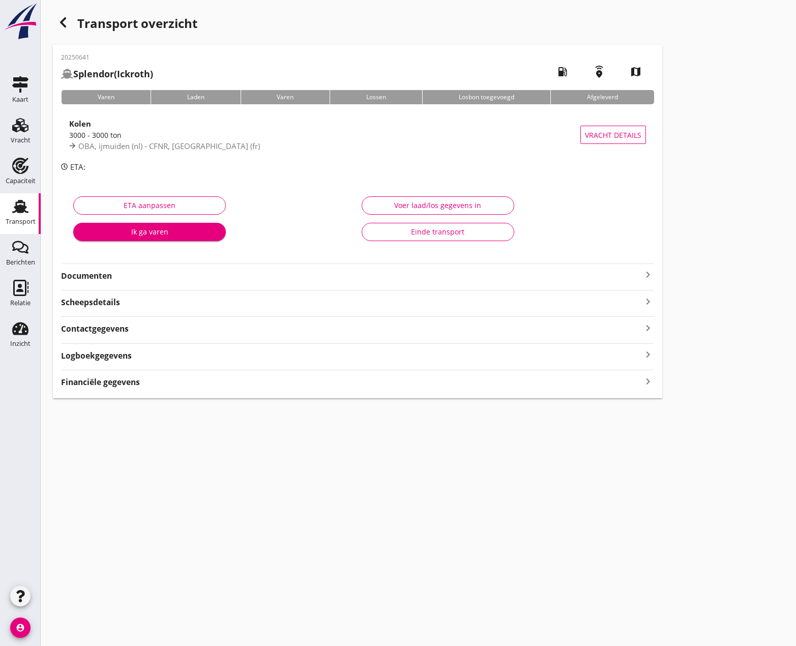
click at [645, 275] on icon "keyboard_arrow_right" at bounding box center [648, 275] width 12 height 12
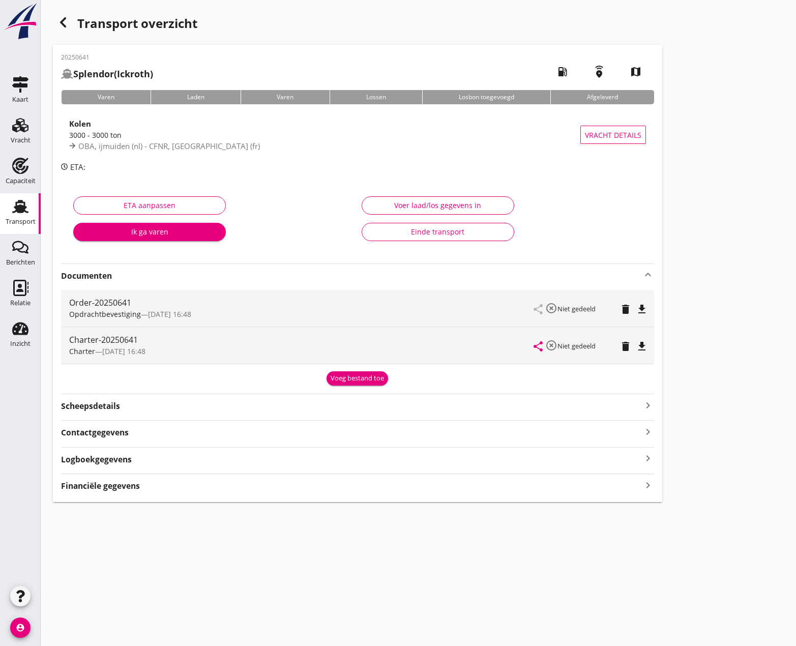
click at [641, 344] on icon "file_download" at bounding box center [642, 346] width 12 height 12
click at [24, 127] on icon "Vracht" at bounding box center [20, 125] width 16 height 16
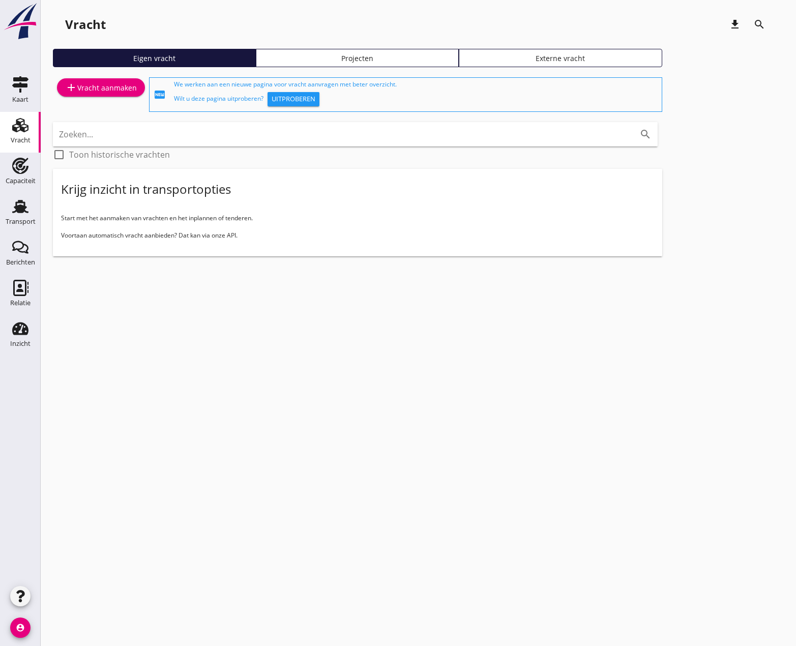
click at [16, 133] on div "Vracht" at bounding box center [21, 140] width 20 height 14
click at [109, 90] on div "add Vracht aanmaken" at bounding box center [101, 87] width 72 height 12
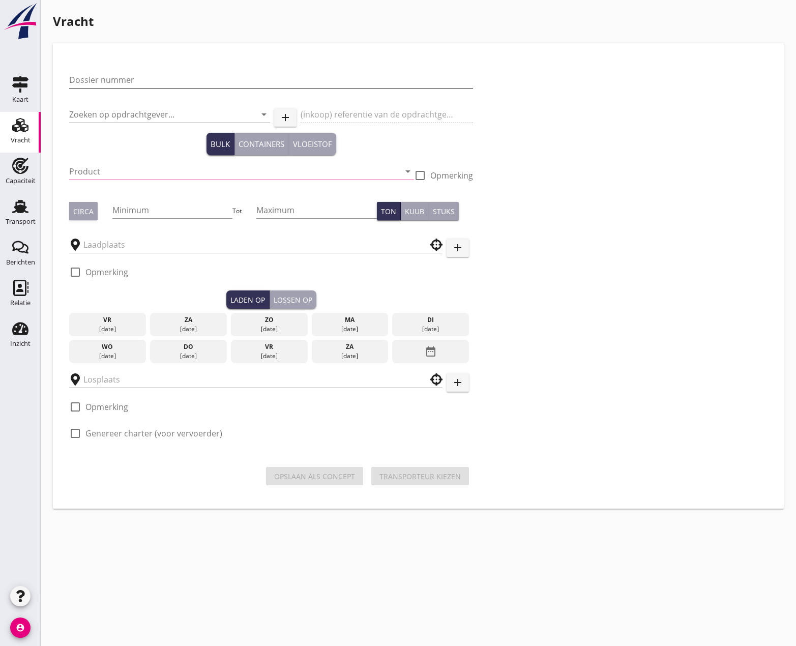
click at [106, 82] on input "Dossier nummer" at bounding box center [271, 80] width 404 height 16
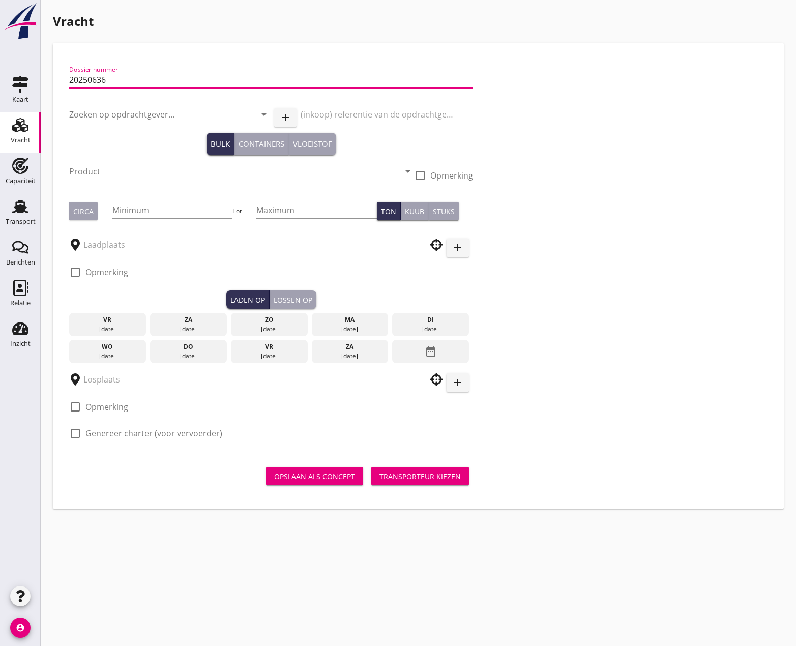
type input "20250636"
click at [118, 112] on input "Zoeken op opdrachtgever..." at bounding box center [155, 114] width 172 height 16
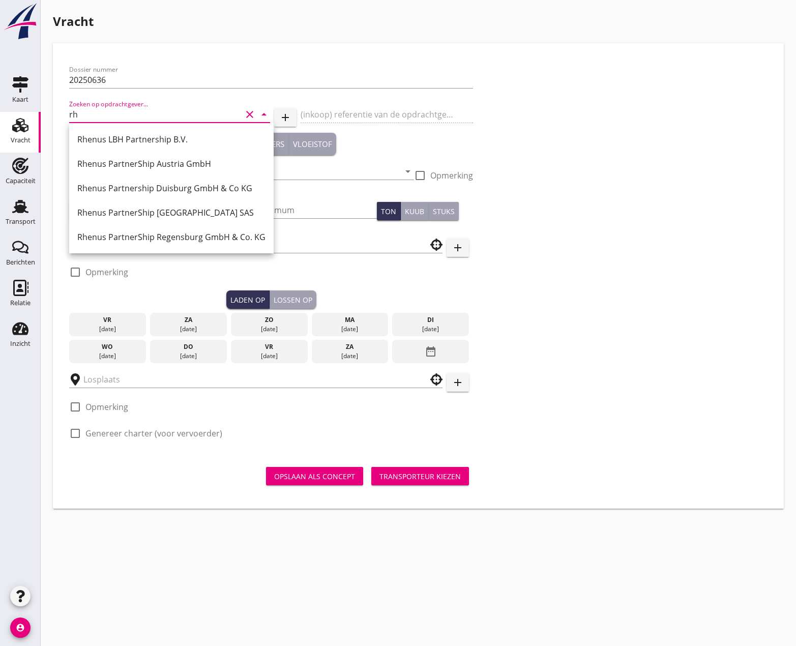
type input "r"
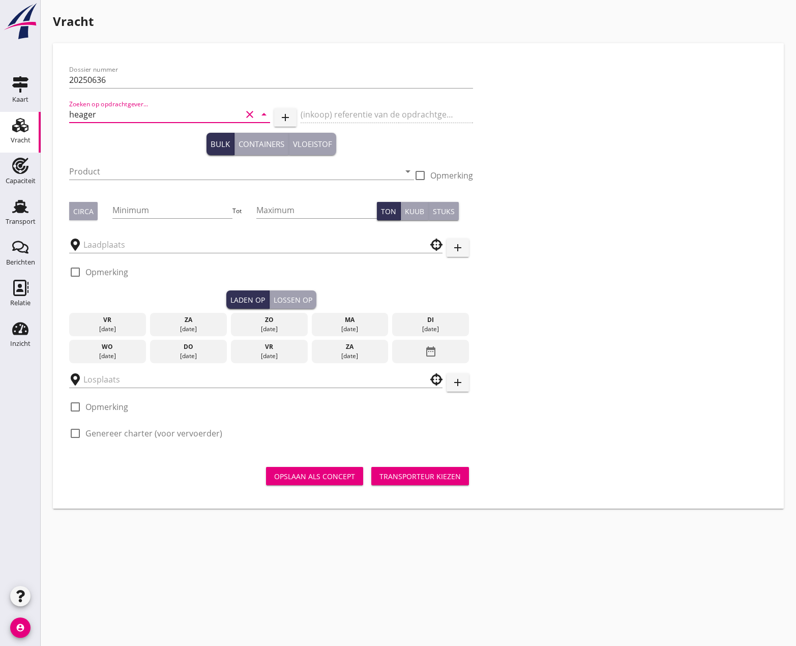
click at [111, 117] on input "heager" at bounding box center [155, 114] width 172 height 16
click at [172, 147] on div "Haeger & Schmidt International GmbH" at bounding box center [169, 139] width 185 height 24
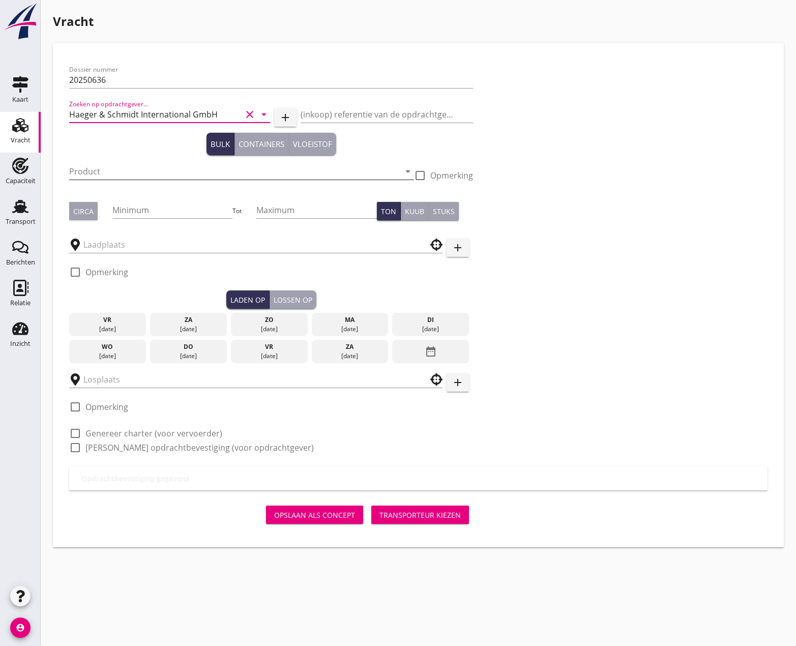
type input "Haeger & Schmidt International GmbH"
click at [165, 175] on input "Product" at bounding box center [234, 171] width 331 height 16
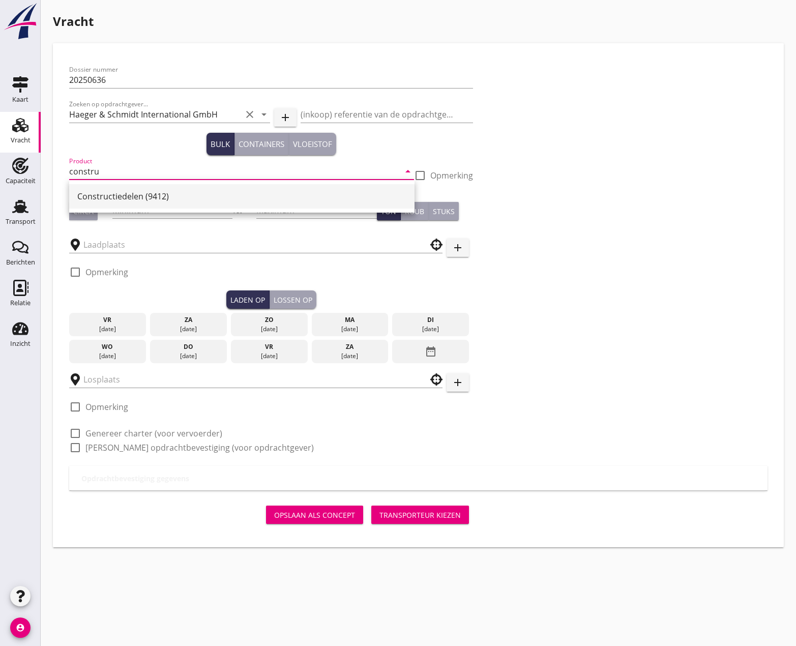
click at [148, 199] on div "Constructiedelen (9412)" at bounding box center [241, 196] width 329 height 12
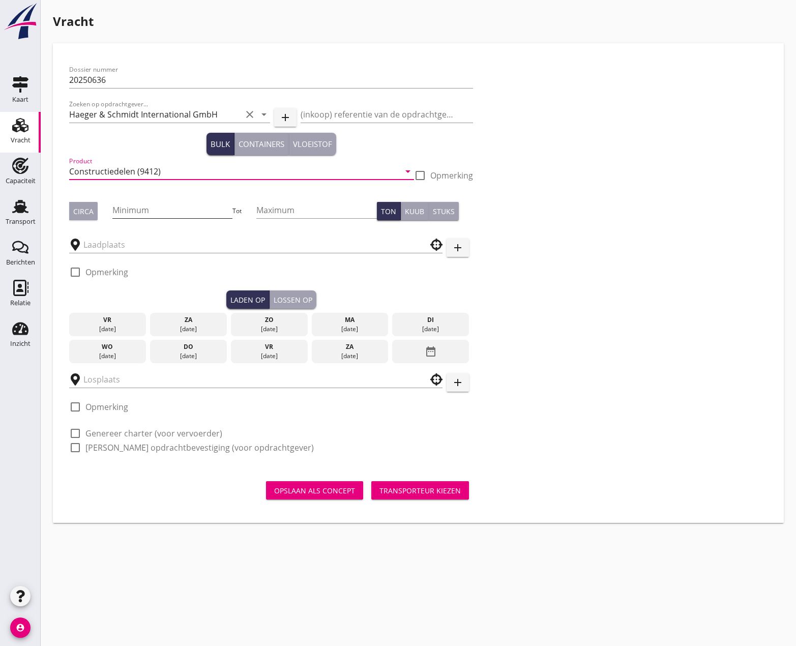
type input "Constructiedelen (9412)"
click at [162, 212] on input "Minimum" at bounding box center [172, 210] width 121 height 16
type input "300"
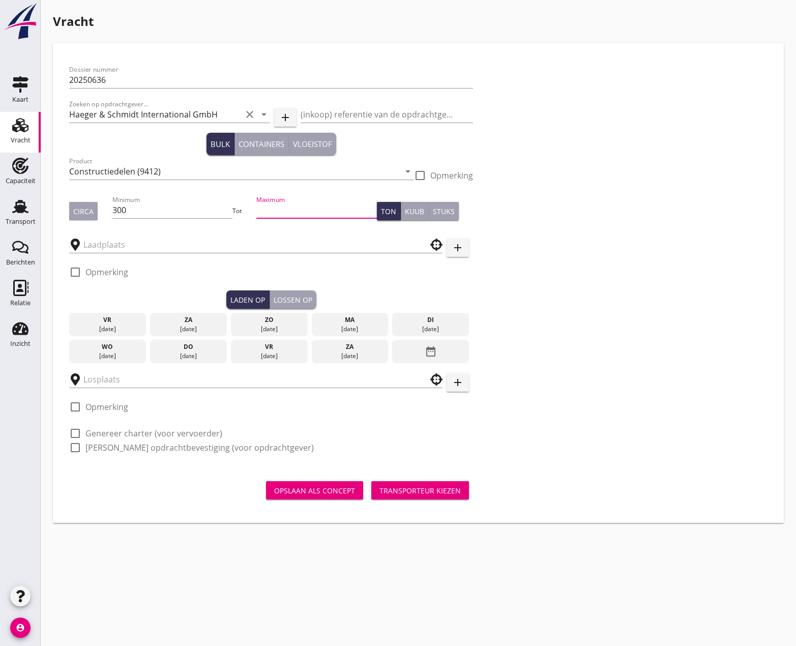
click at [270, 206] on input "Maximum" at bounding box center [316, 210] width 121 height 16
type input "500"
click at [185, 249] on input "text" at bounding box center [248, 245] width 331 height 16
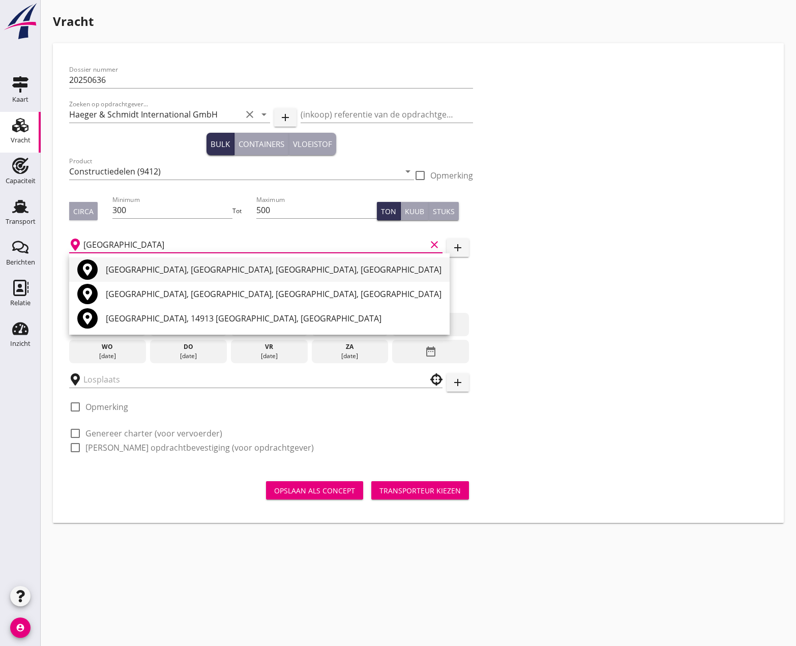
click at [174, 267] on div "Kitzingen, Kreis Kitzingen, Bavaria, Germany" at bounding box center [274, 269] width 336 height 12
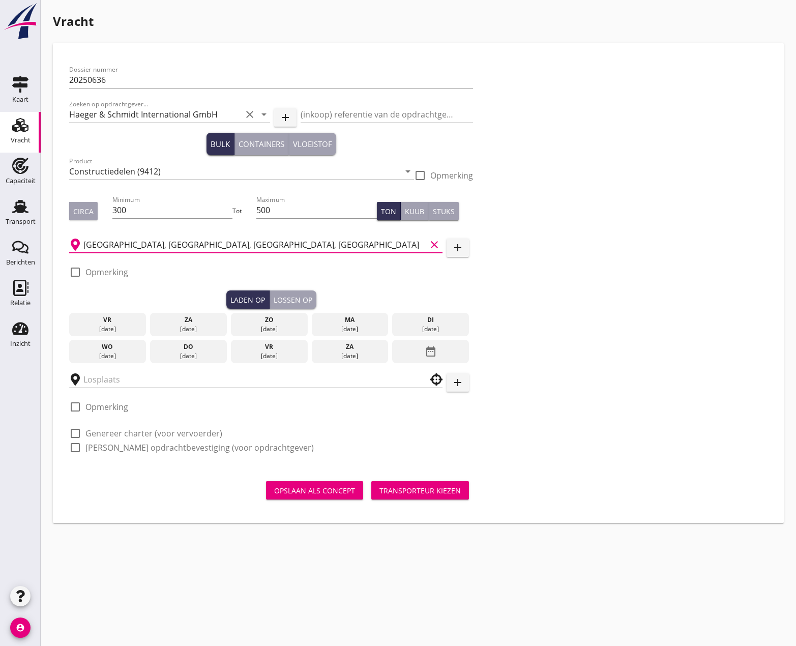
type input "Kitzingen, Kreis Kitzingen, Bavaria, Germany"
click at [80, 269] on div at bounding box center [75, 271] width 17 height 17
checkbox input "true"
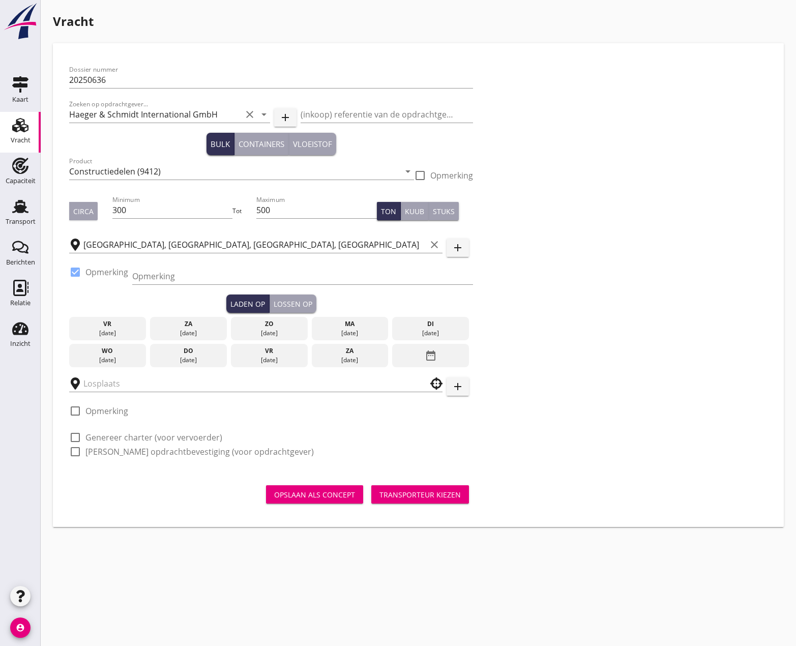
click at [142, 285] on div "Opmerking" at bounding box center [302, 281] width 341 height 26
click at [146, 281] on input "Opmerking" at bounding box center [302, 276] width 341 height 16
type input "n.a.t.w."
drag, startPoint x: 427, startPoint y: 333, endPoint x: 415, endPoint y: 334, distance: 12.2
click at [428, 334] on div "[DATE]" at bounding box center [431, 333] width 72 height 9
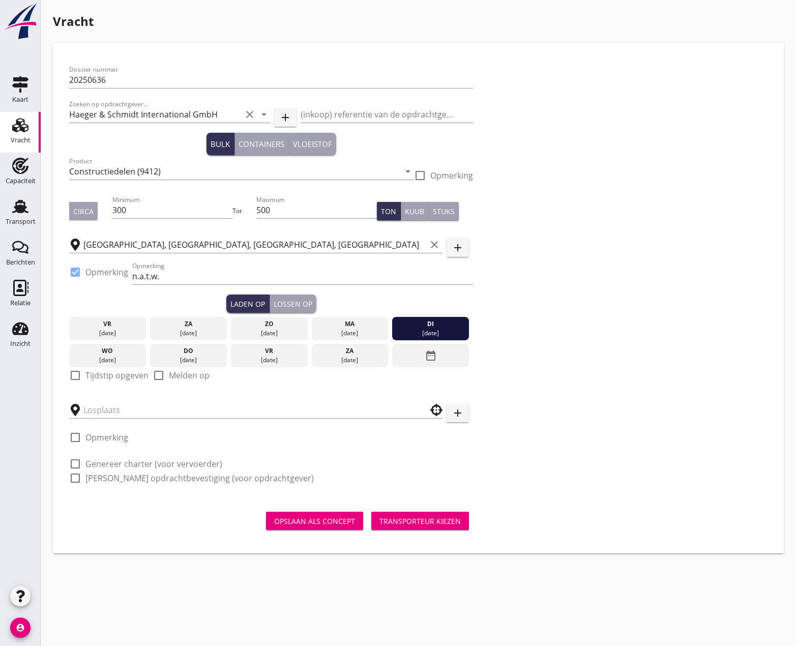
click at [76, 375] on div at bounding box center [75, 375] width 17 height 17
checkbox input "true"
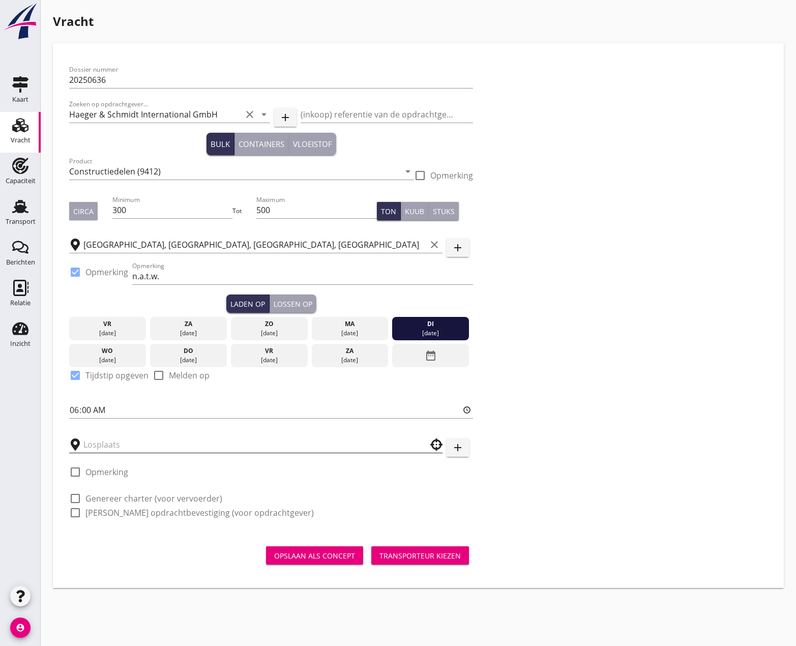
click at [105, 444] on input "text" at bounding box center [248, 444] width 331 height 16
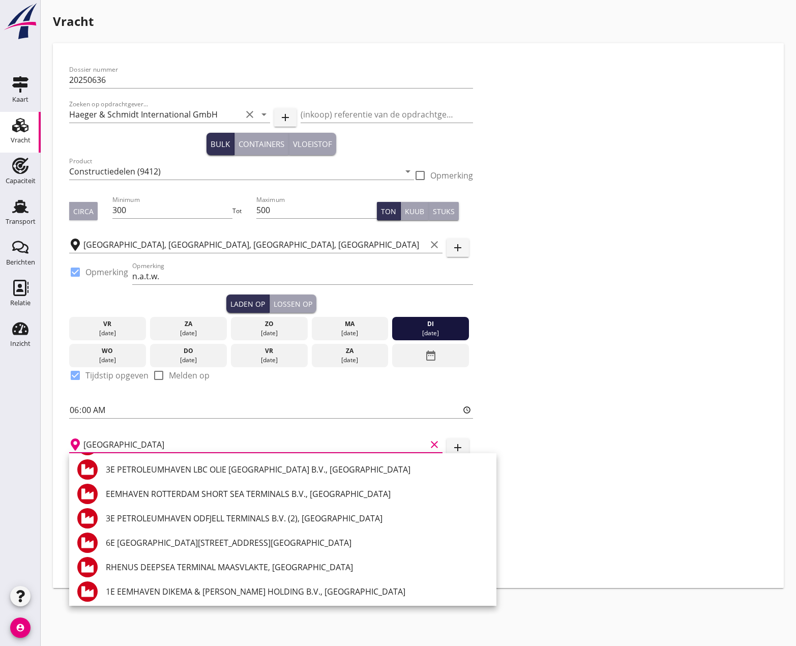
scroll to position [1882, 0]
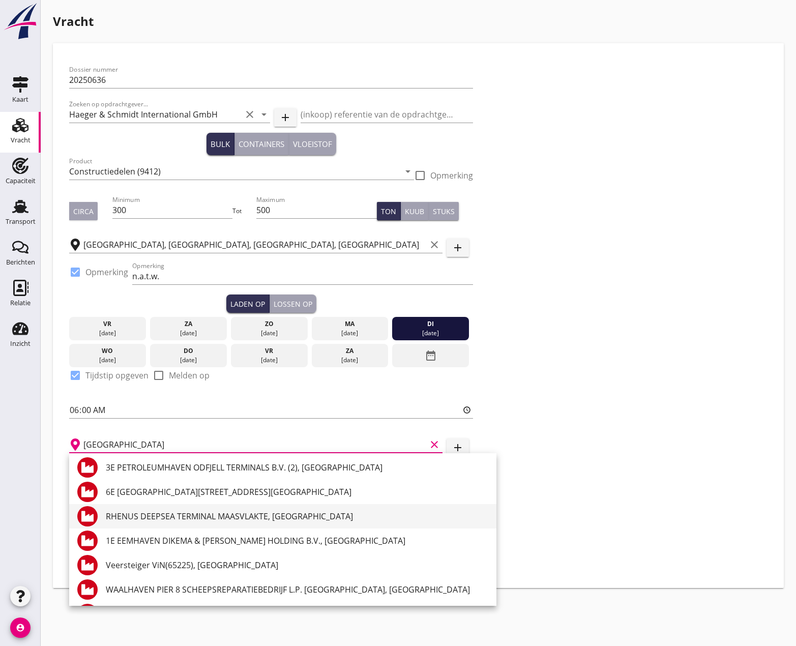
click at [251, 516] on div "RHENUS DEEPSEA TERMINAL MAASVLAKTE, [GEOGRAPHIC_DATA]" at bounding box center [297, 516] width 382 height 12
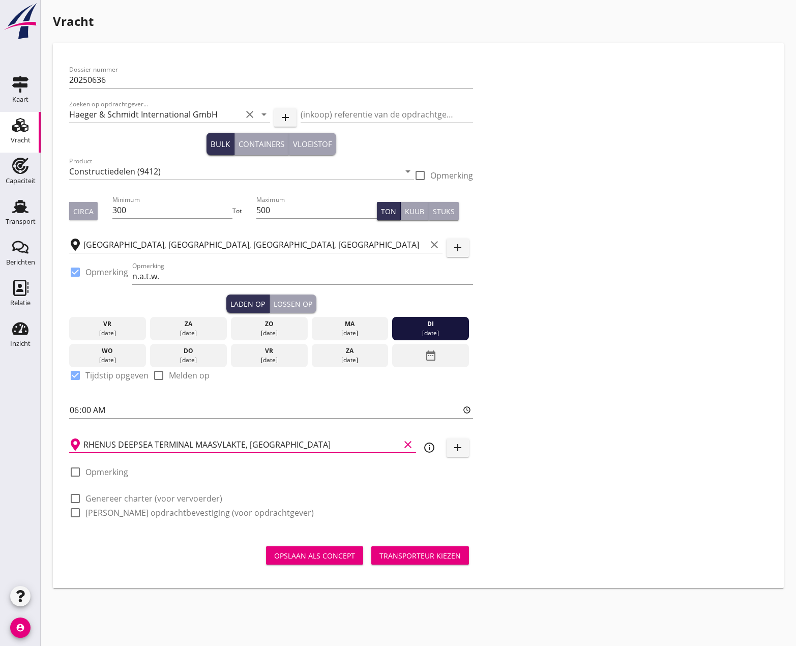
type input "RHENUS DEEPSEA TERMINAL MAASVLAKTE, [GEOGRAPHIC_DATA]"
click at [78, 498] on div at bounding box center [75, 498] width 17 height 17
checkbox input "true"
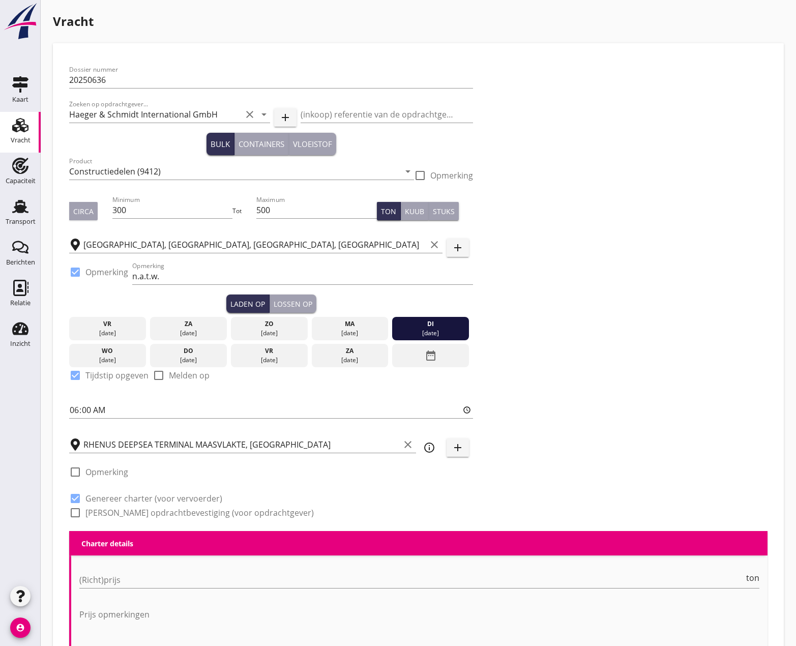
click at [76, 511] on div at bounding box center [75, 512] width 17 height 17
checkbox input "true"
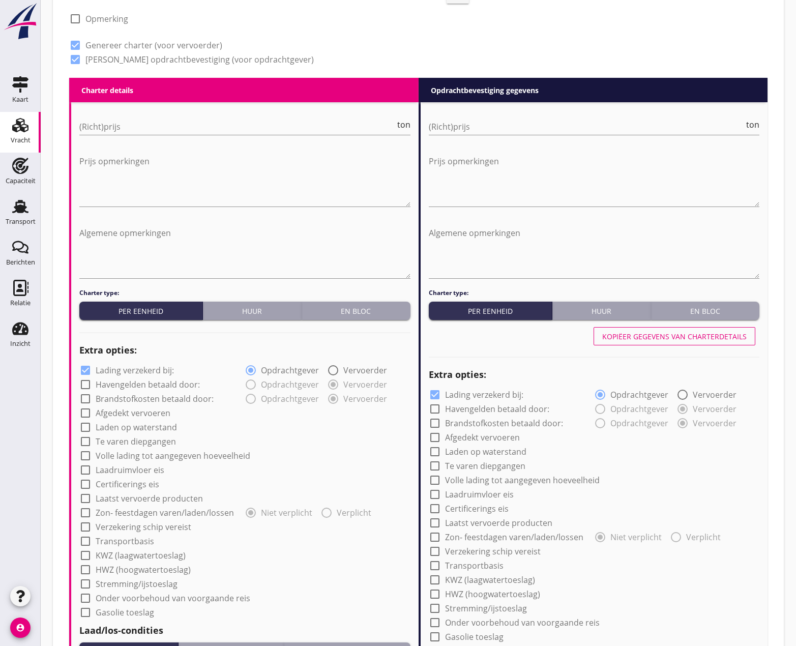
scroll to position [458, 0]
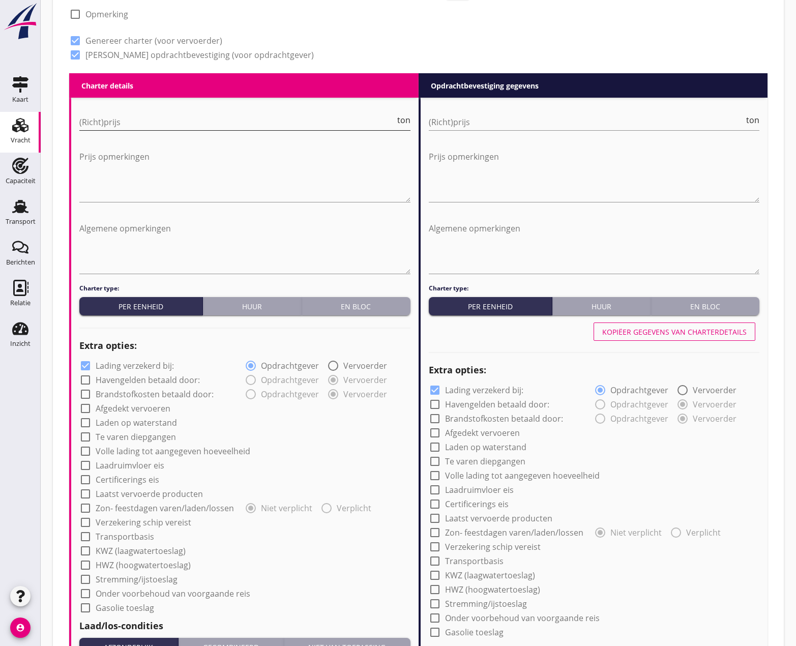
click at [200, 119] on input "(Richt)prijs" at bounding box center [237, 122] width 316 height 16
type input "0"
click at [595, 119] on input "(Richt)prijs" at bounding box center [587, 122] width 316 height 16
click at [698, 304] on div "En bloc" at bounding box center [705, 306] width 100 height 11
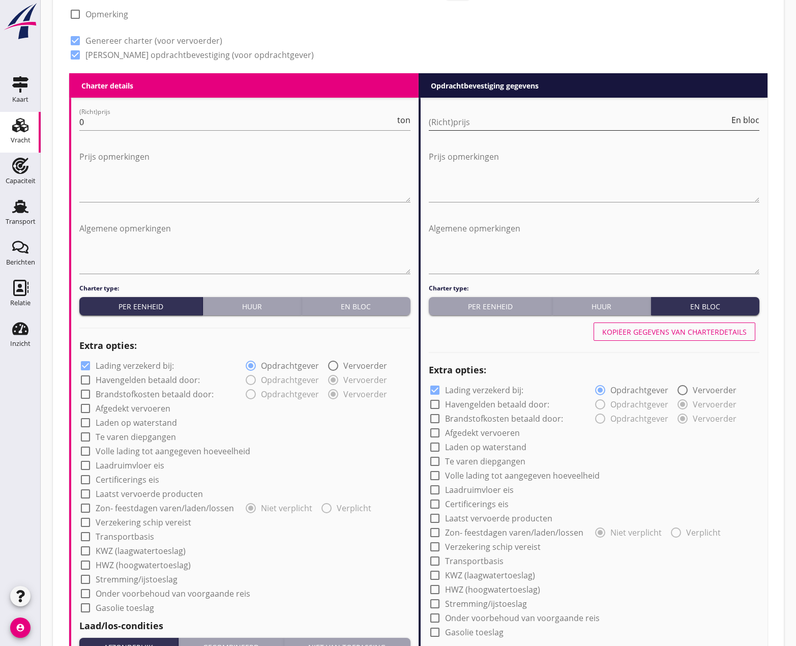
click at [585, 126] on input "(Richt)prijs" at bounding box center [579, 122] width 301 height 16
type input "35000"
click at [514, 172] on textarea "Prijs opmerkingen" at bounding box center [594, 175] width 331 height 53
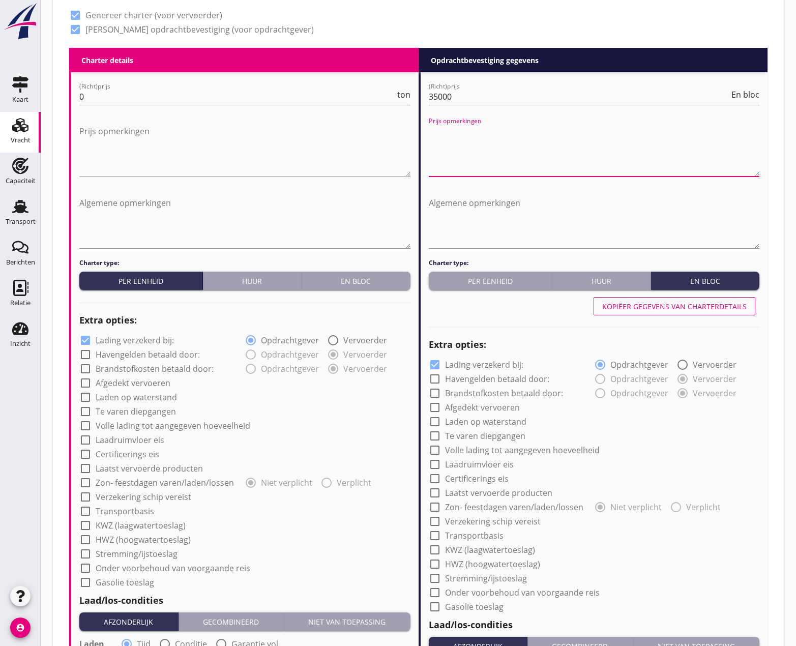
scroll to position [509, 0]
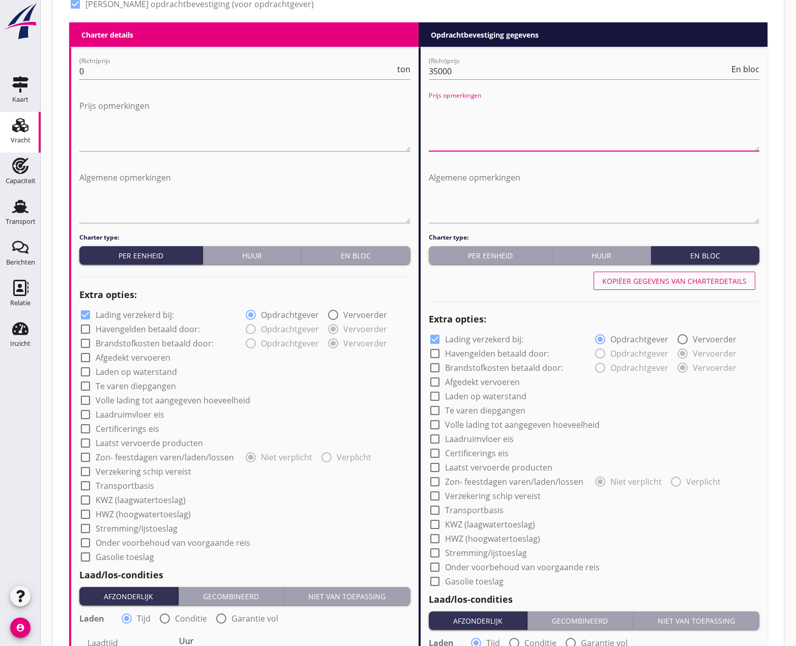
click at [87, 328] on div at bounding box center [85, 328] width 17 height 17
checkbox input "true"
click at [84, 344] on div at bounding box center [85, 343] width 17 height 17
checkbox input "true"
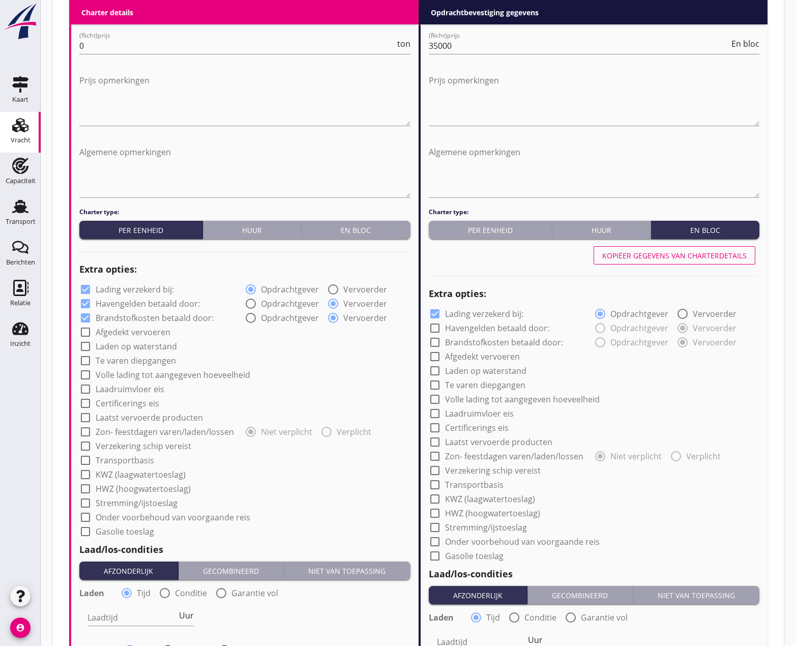
scroll to position [559, 0]
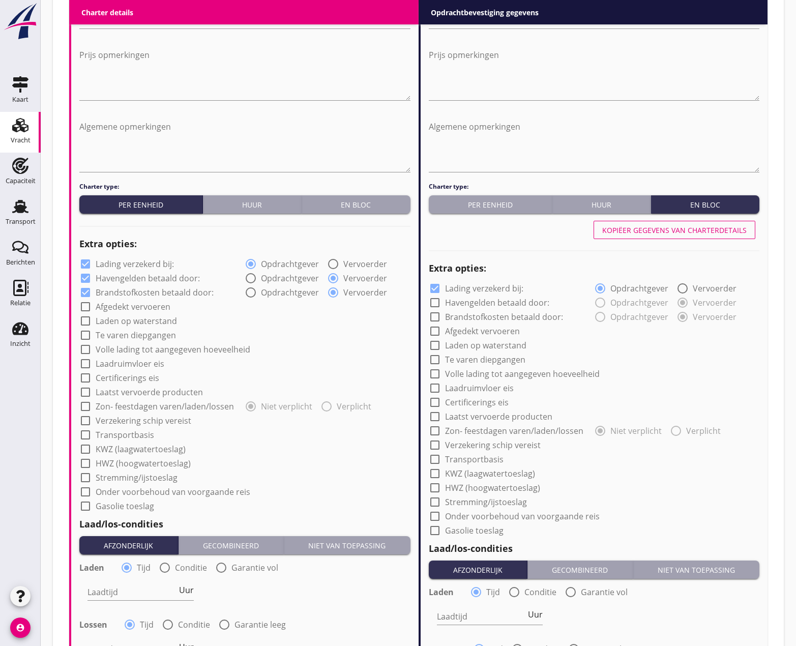
click at [87, 348] on div at bounding box center [85, 349] width 17 height 17
checkbox input "true"
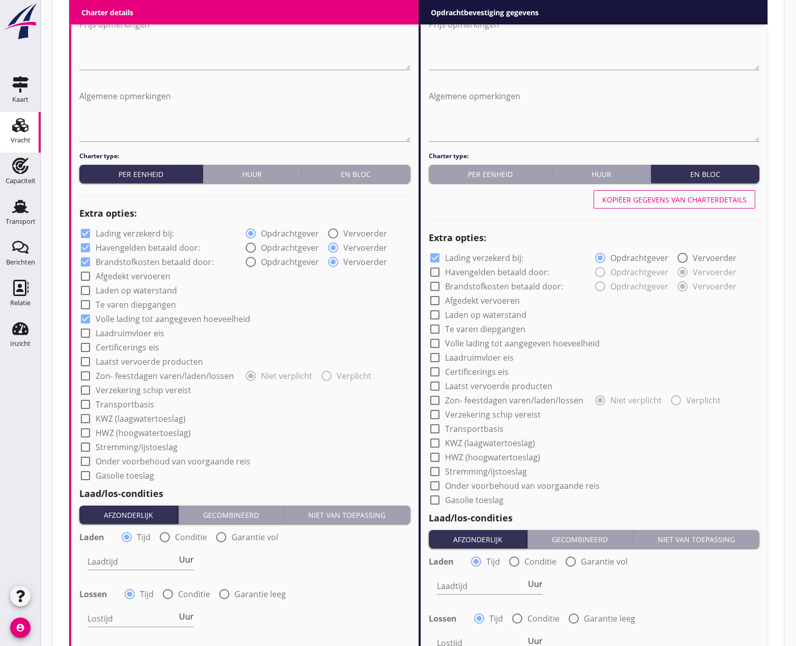
scroll to position [712, 0]
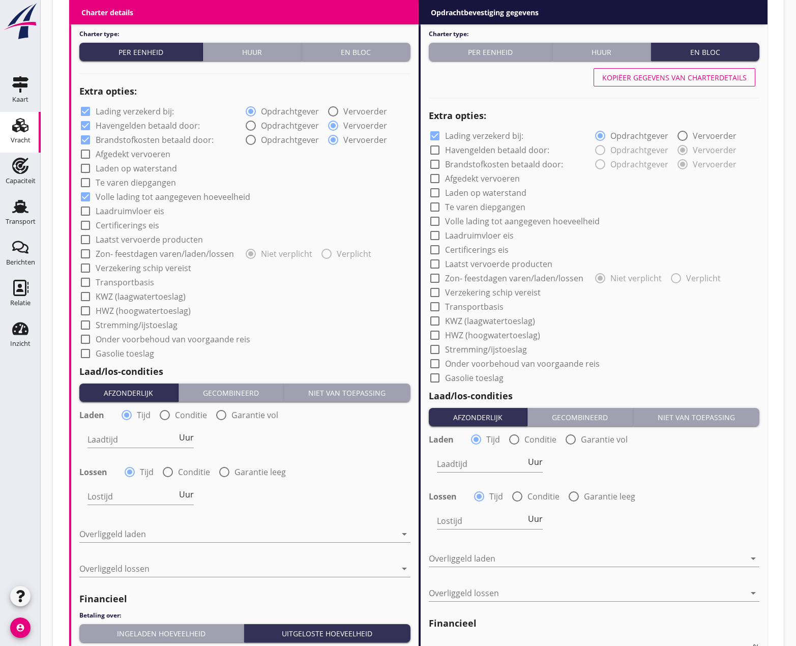
click at [87, 253] on div at bounding box center [85, 253] width 17 height 17
checkbox input "true"
click at [87, 269] on div at bounding box center [85, 267] width 17 height 17
checkbox input "true"
click at [87, 281] on div at bounding box center [85, 282] width 17 height 17
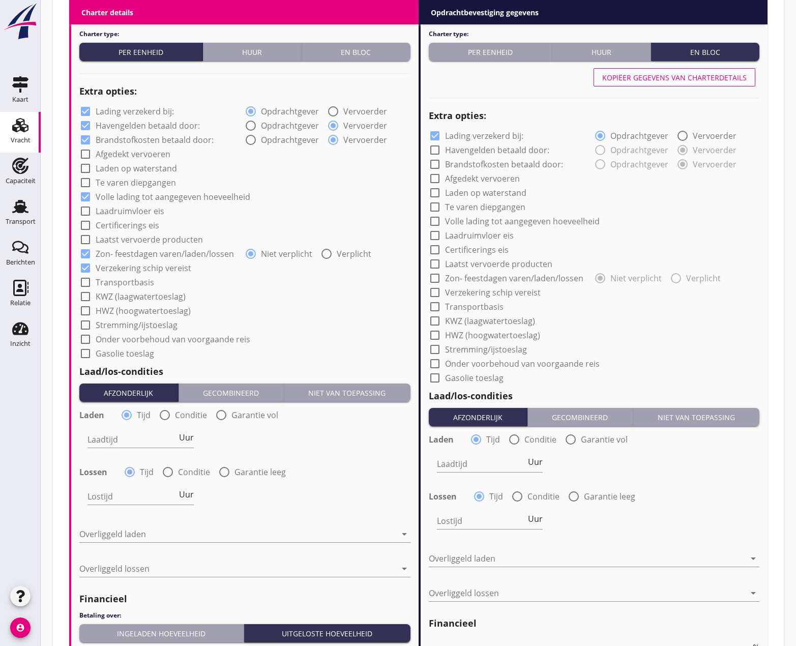
checkbox input "true"
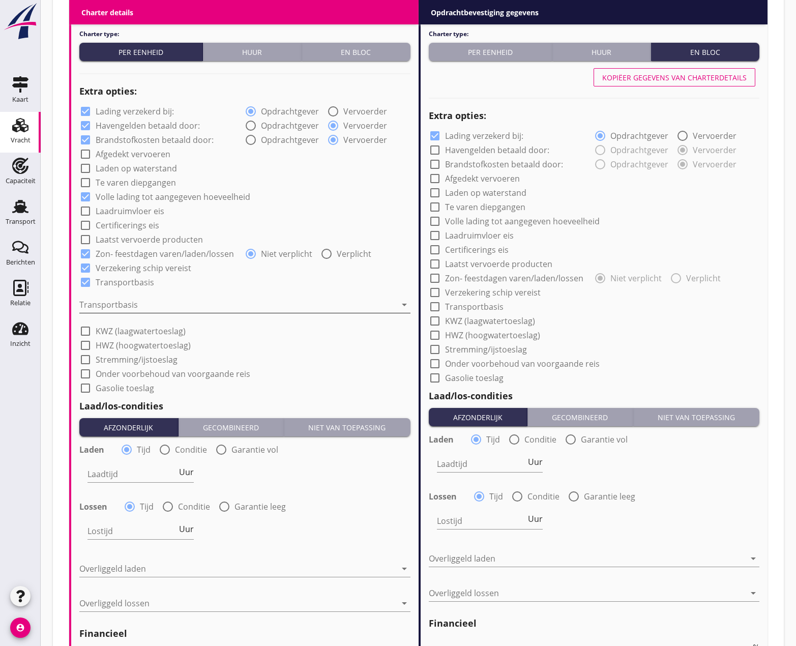
click at [138, 302] on div at bounding box center [237, 305] width 317 height 16
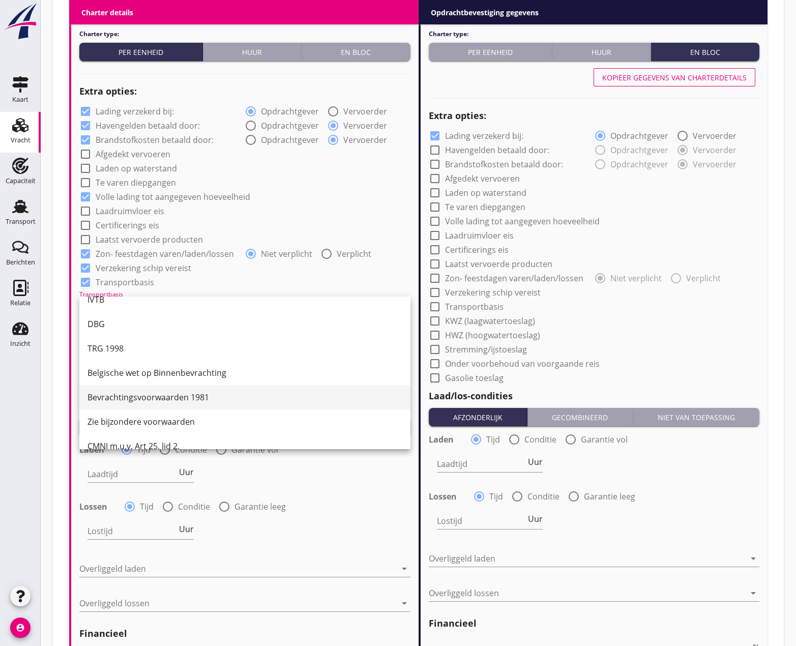
scroll to position [26, 0]
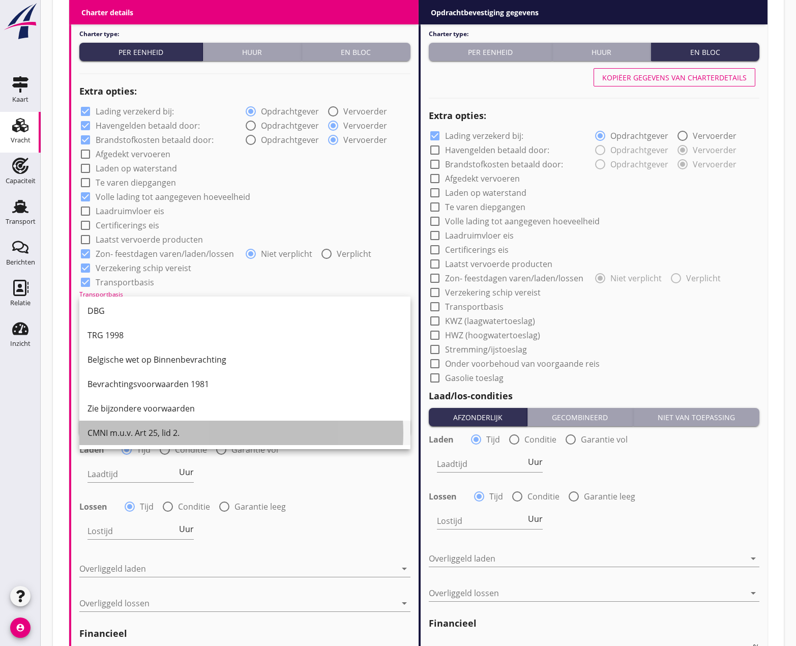
click at [134, 432] on div "CMNI m.u.v. Art 25, lid 2." at bounding box center [244, 433] width 315 height 12
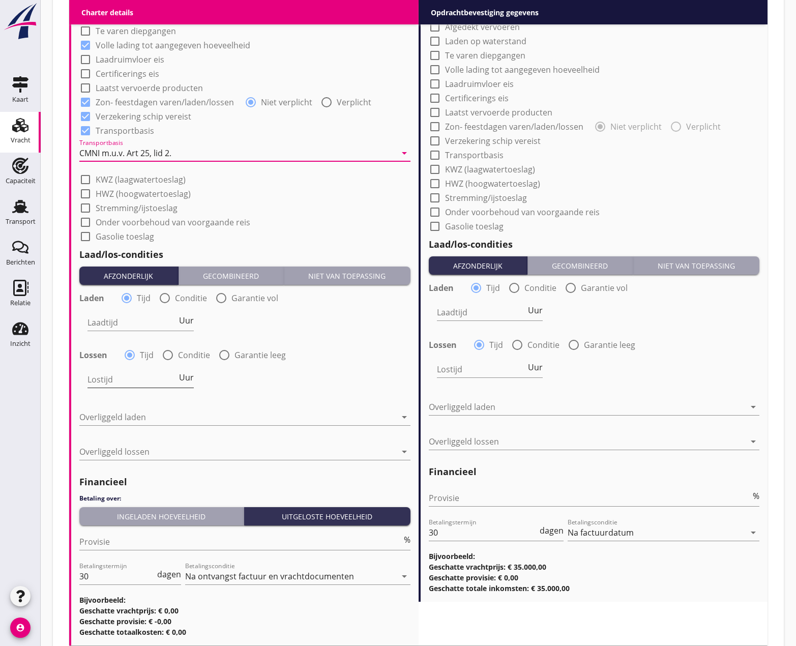
scroll to position [865, 0]
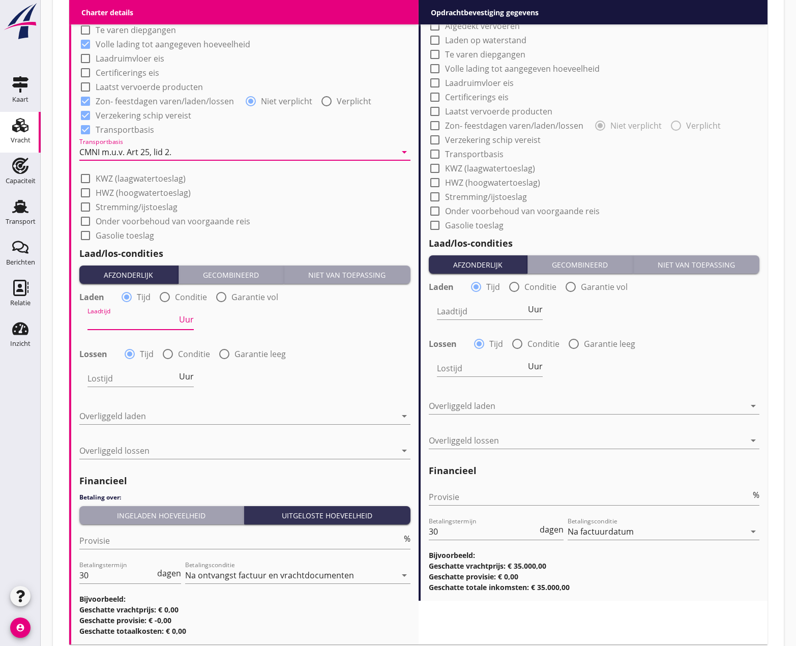
click at [140, 323] on input "Laadtijd" at bounding box center [132, 321] width 90 height 16
click at [162, 297] on div at bounding box center [164, 296] width 17 height 17
radio input "false"
radio input "true"
click at [167, 322] on div at bounding box center [160, 321] width 146 height 16
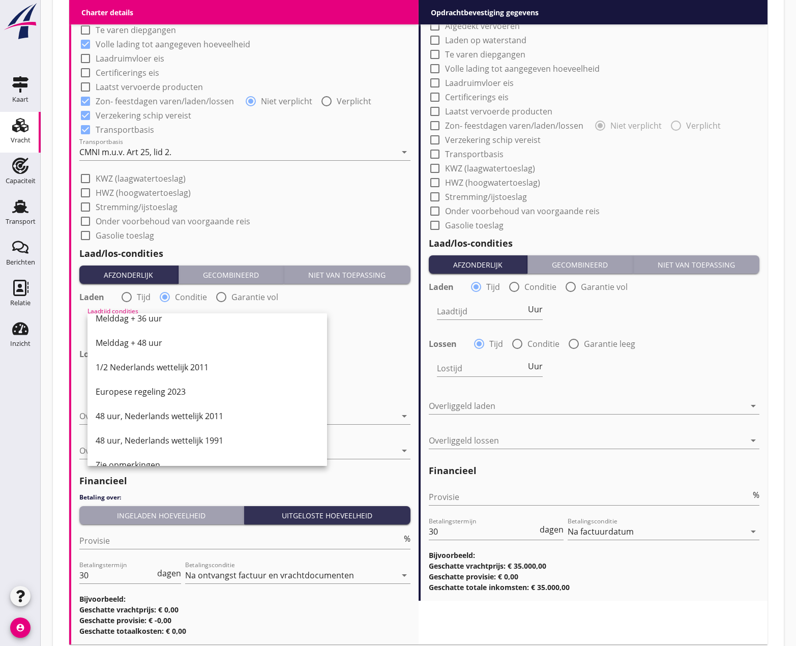
scroll to position [490, 0]
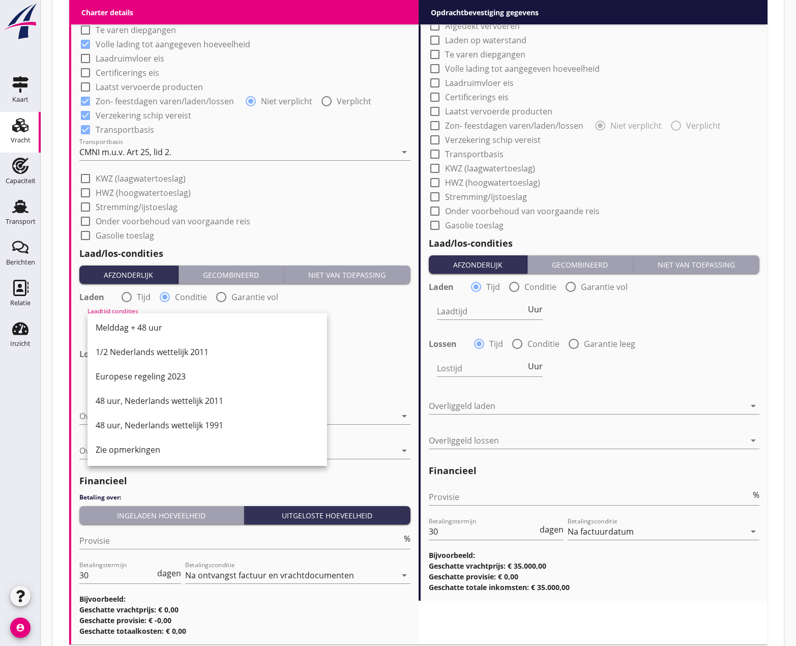
click at [127, 296] on div at bounding box center [126, 296] width 17 height 17
radio input "true"
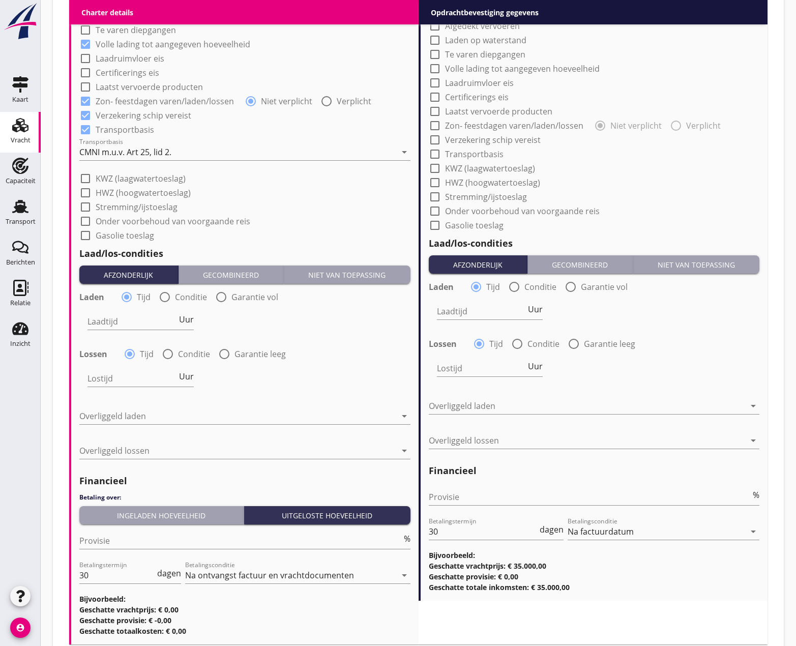
click at [193, 309] on div "Laadtijd Uur" at bounding box center [140, 323] width 106 height 33
click at [191, 317] on span "Uur" at bounding box center [186, 319] width 15 height 8
type input "3"
click at [111, 374] on input "Lostijd" at bounding box center [132, 378] width 90 height 16
type input "24"
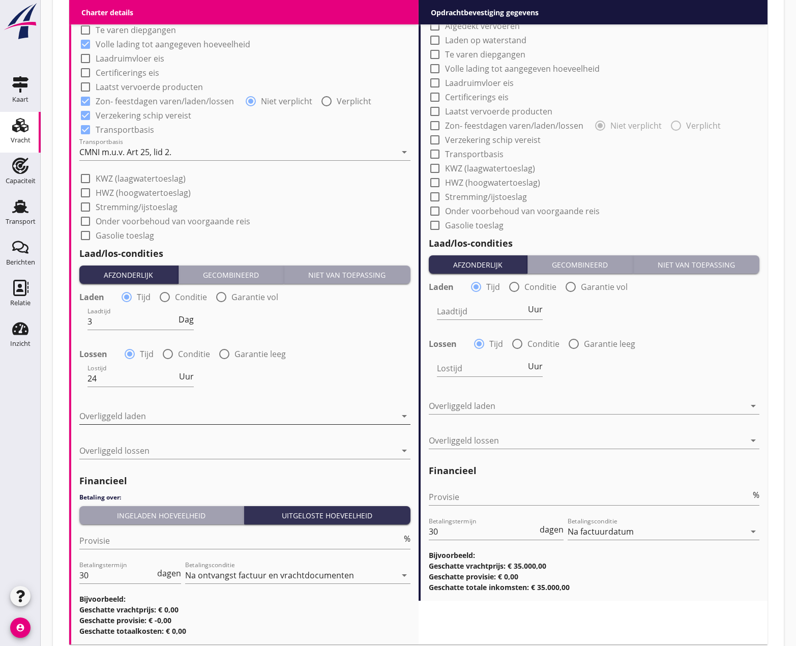
click at [112, 410] on div at bounding box center [237, 416] width 317 height 16
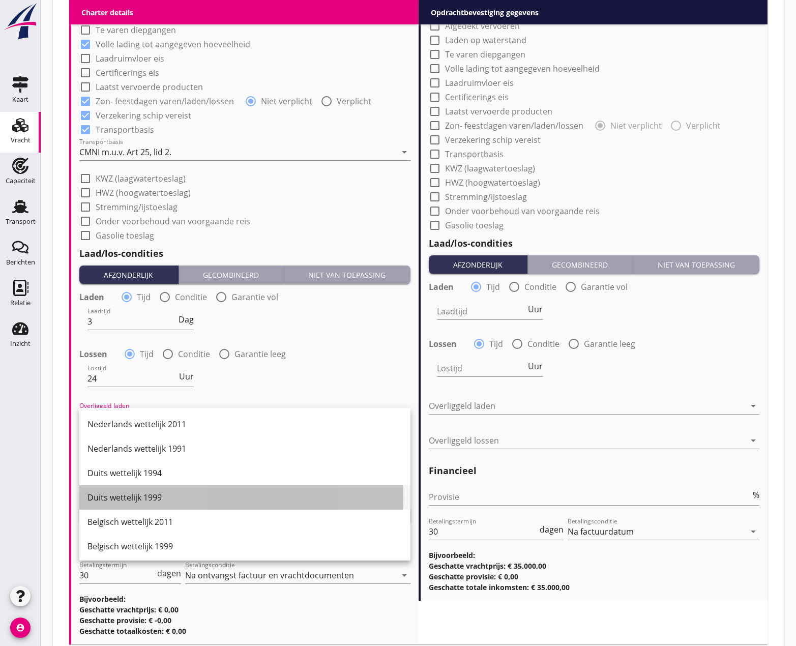
click at [135, 488] on div "Duits wettelijk 1999" at bounding box center [244, 497] width 315 height 24
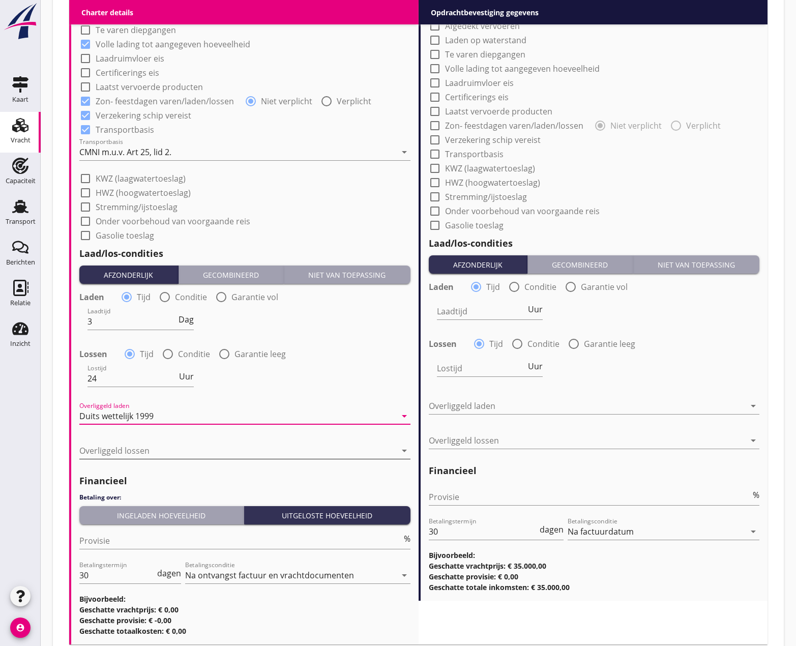
click at [126, 457] on div at bounding box center [237, 450] width 317 height 16
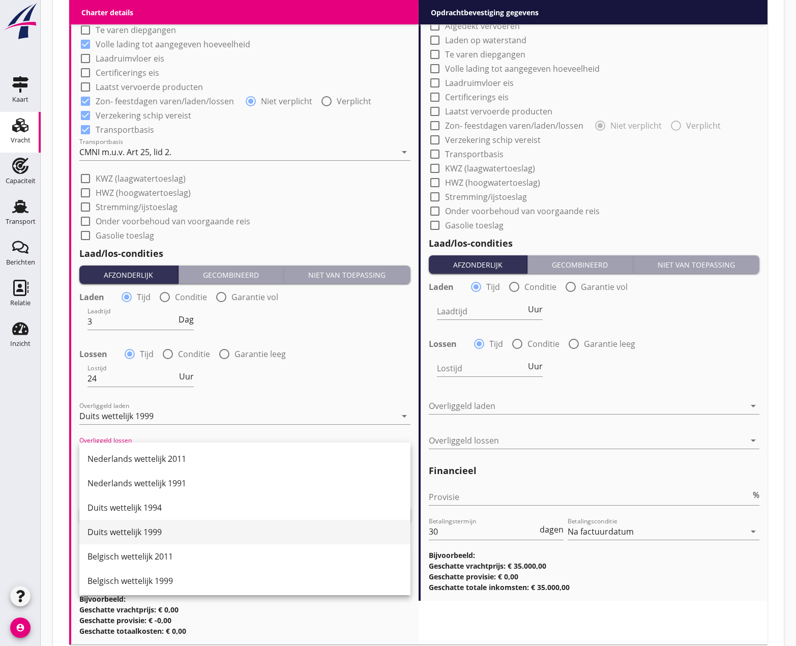
click at [140, 533] on div "Duits wettelijk 1999" at bounding box center [244, 532] width 315 height 12
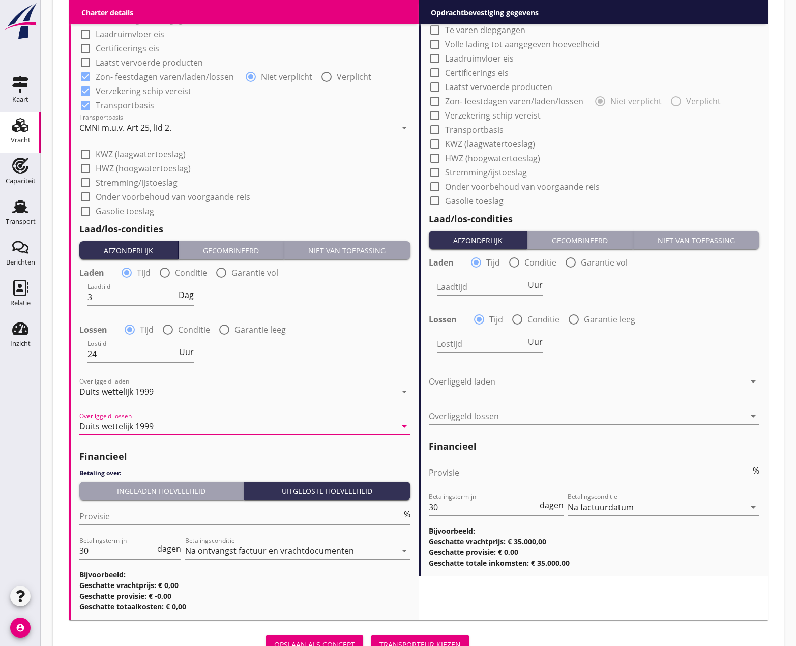
scroll to position [932, 0]
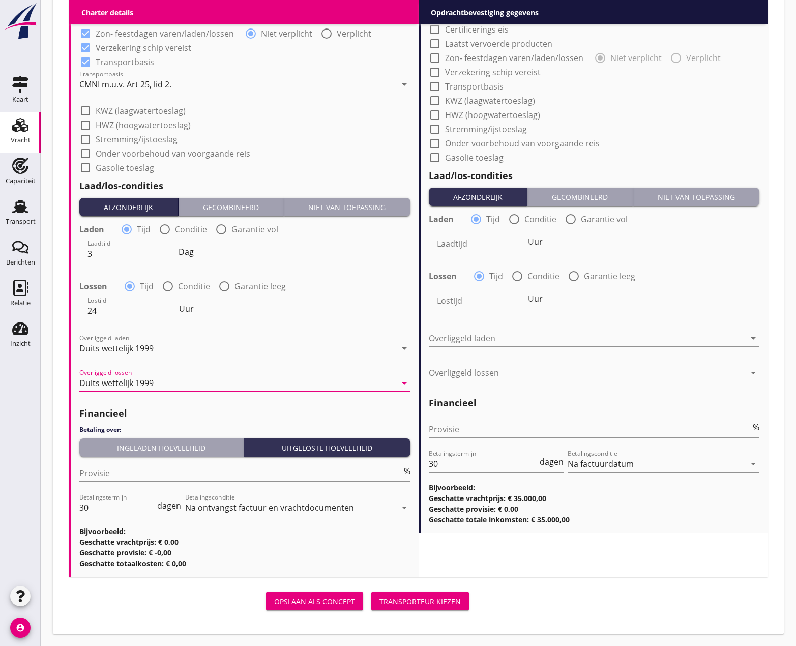
click at [142, 457] on div "Financieel Betaling over: Ingeladen hoeveelheid Uitgeloste hoeveelheid Provisie…" at bounding box center [244, 484] width 331 height 167
click at [134, 456] on button "Ingeladen hoeveelheid" at bounding box center [161, 447] width 165 height 18
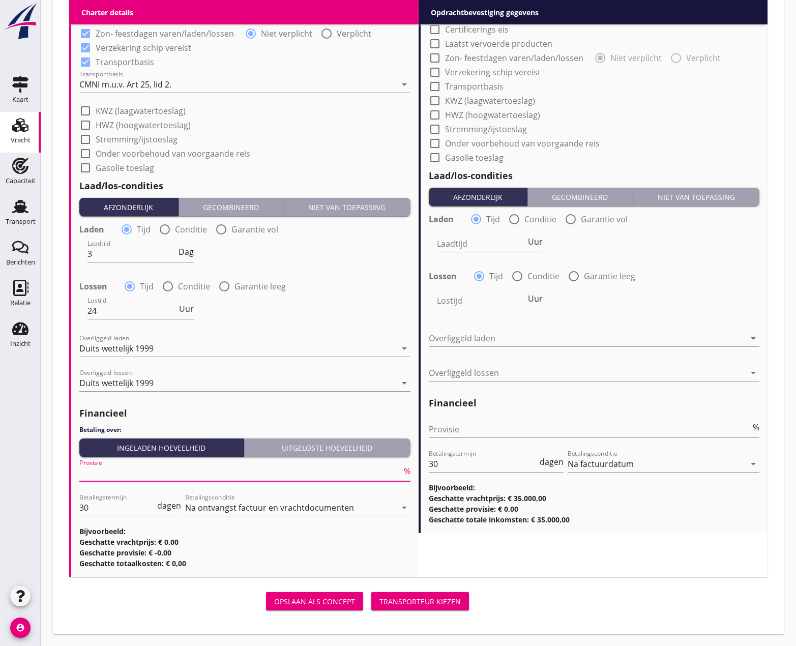
click at [131, 476] on input "Provisie" at bounding box center [240, 473] width 322 height 16
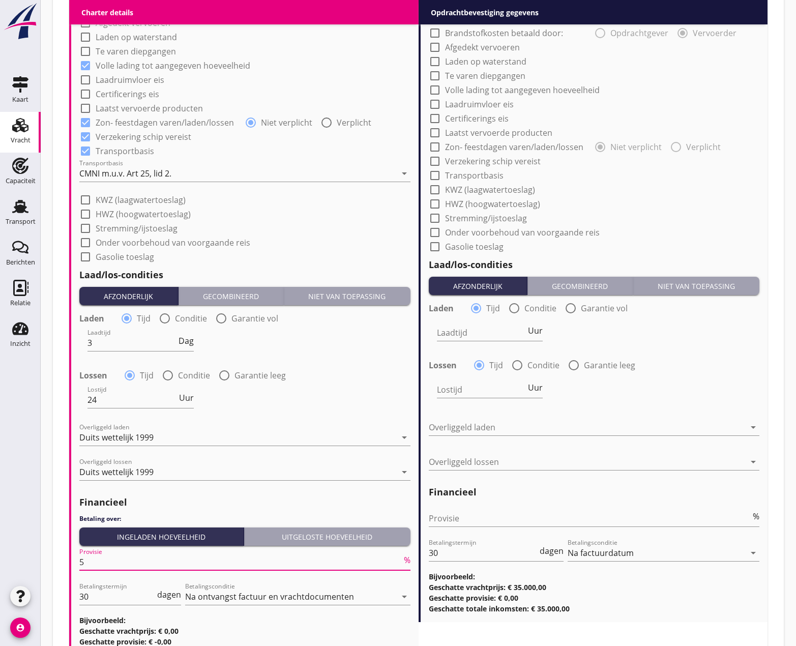
scroll to position [678, 0]
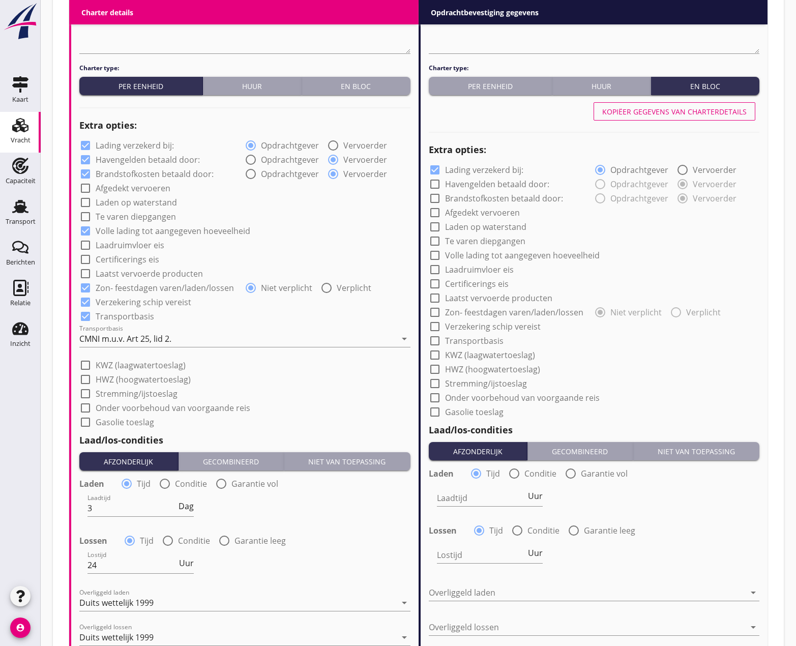
type input "5"
drag, startPoint x: 666, startPoint y: 115, endPoint x: 658, endPoint y: 129, distance: 16.2
click at [666, 115] on div "Kopiëer gegevens van charterdetails" at bounding box center [674, 111] width 144 height 11
checkbox input "true"
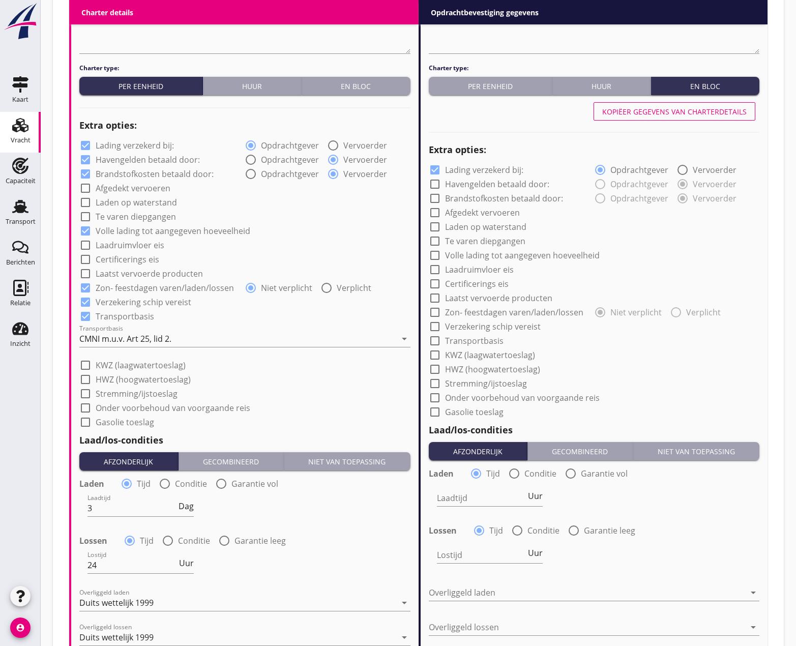
checkbox input "true"
type input "3"
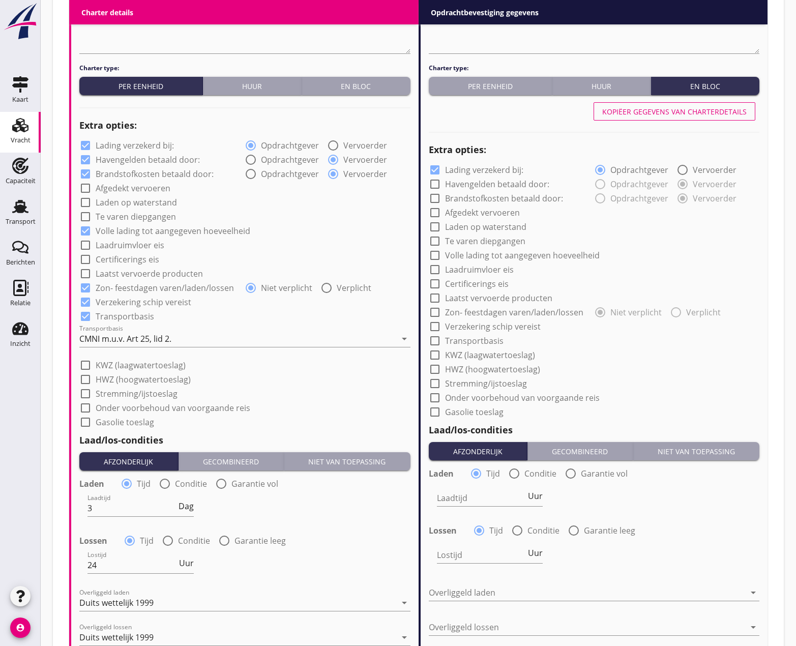
type input "24"
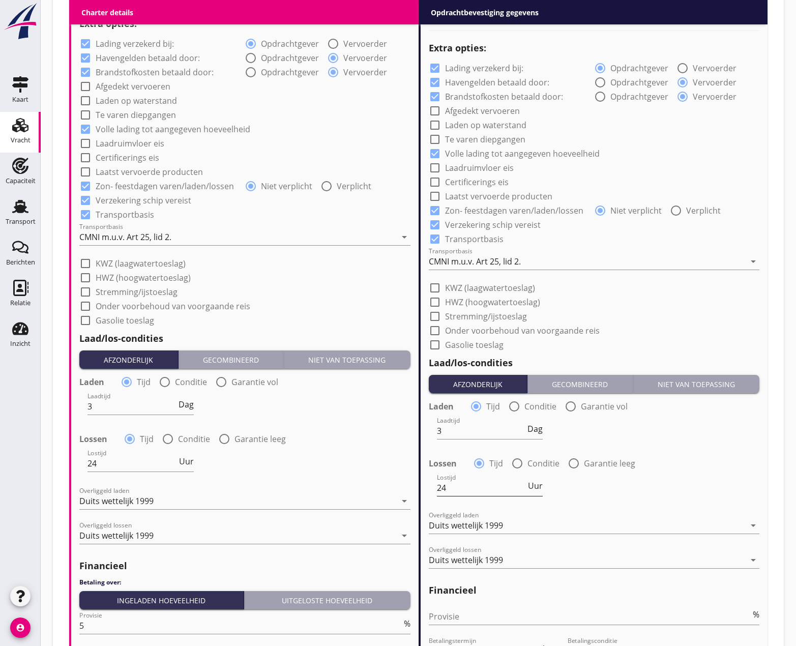
scroll to position [932, 0]
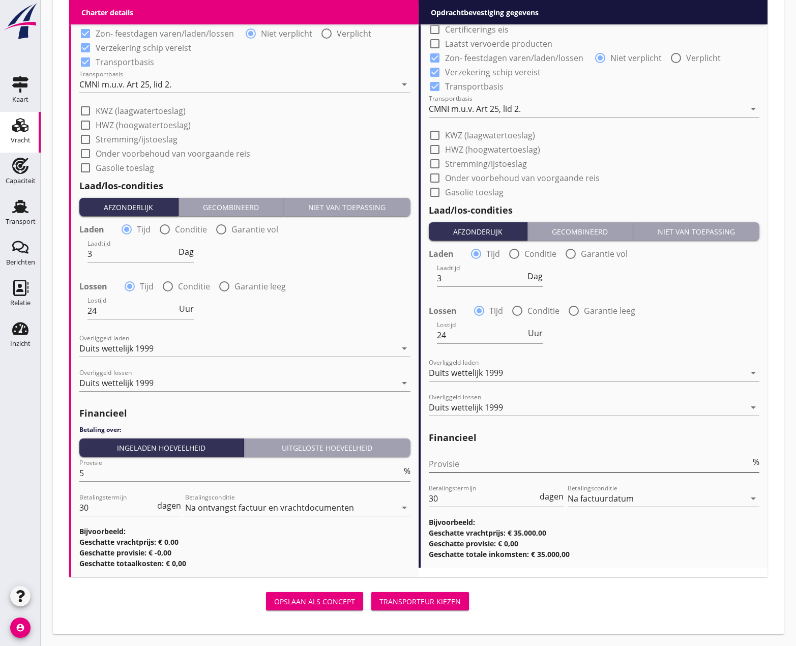
click at [450, 467] on input "Provisie" at bounding box center [590, 464] width 322 height 16
type input "0"
click at [419, 606] on div "Transporteur kiezen" at bounding box center [419, 601] width 81 height 11
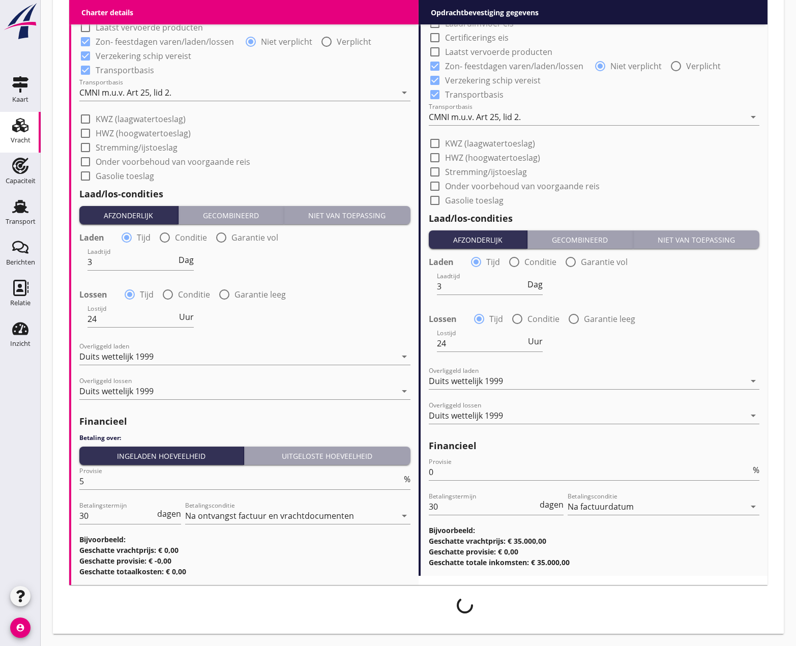
scroll to position [924, 0]
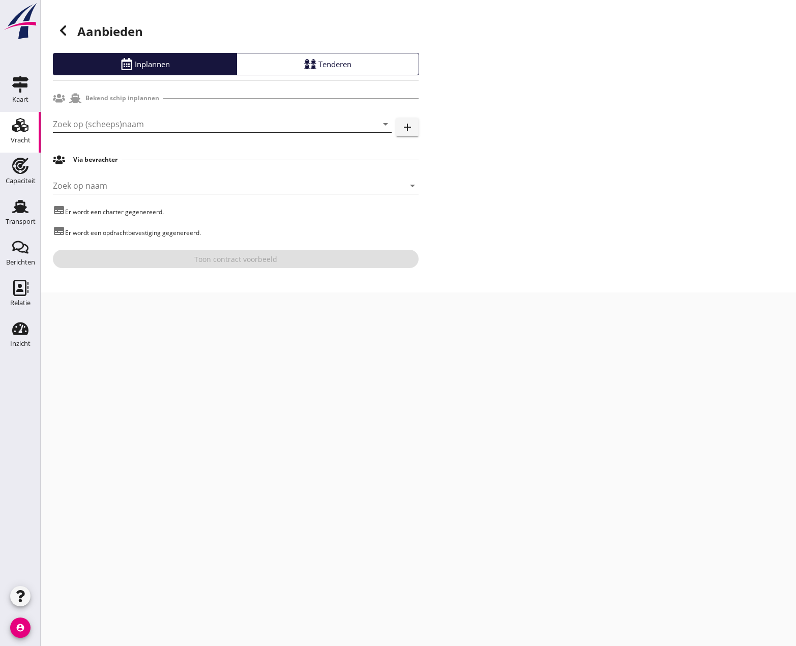
click at [202, 125] on input "Zoek op (scheeps)naam" at bounding box center [208, 124] width 310 height 16
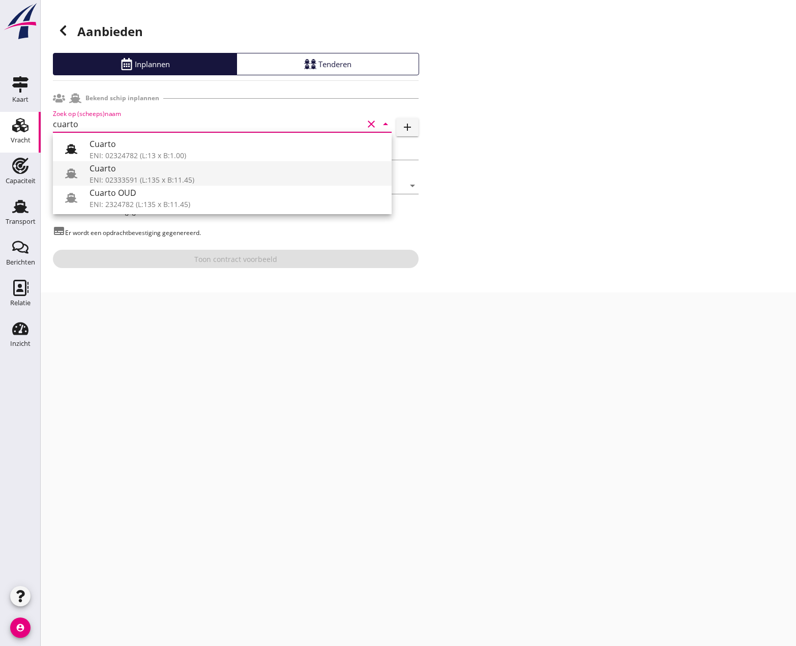
click at [137, 181] on div "ENI: 02333591 (L:135 x B:11.45)" at bounding box center [237, 179] width 294 height 11
type input "Cuarto"
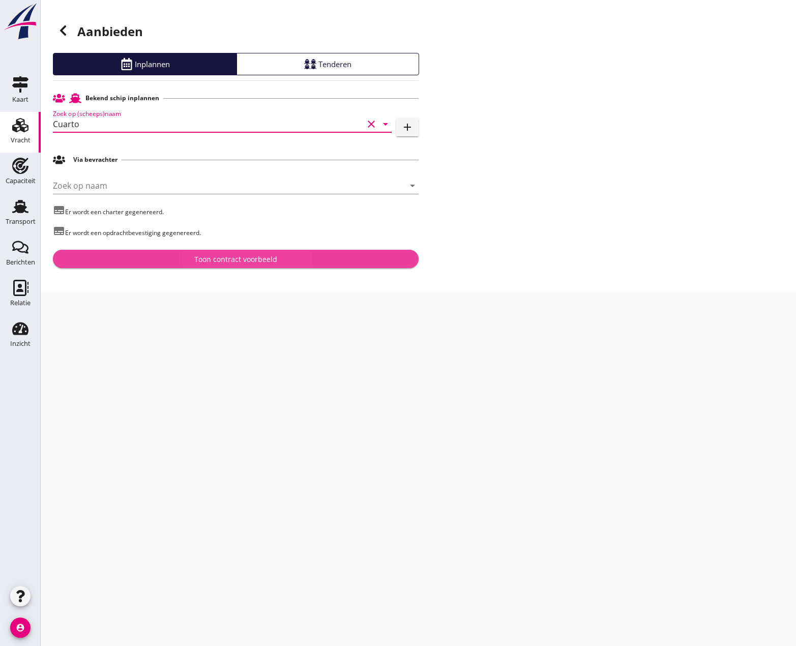
click at [269, 251] on button "Toon contract voorbeeld" at bounding box center [236, 259] width 366 height 18
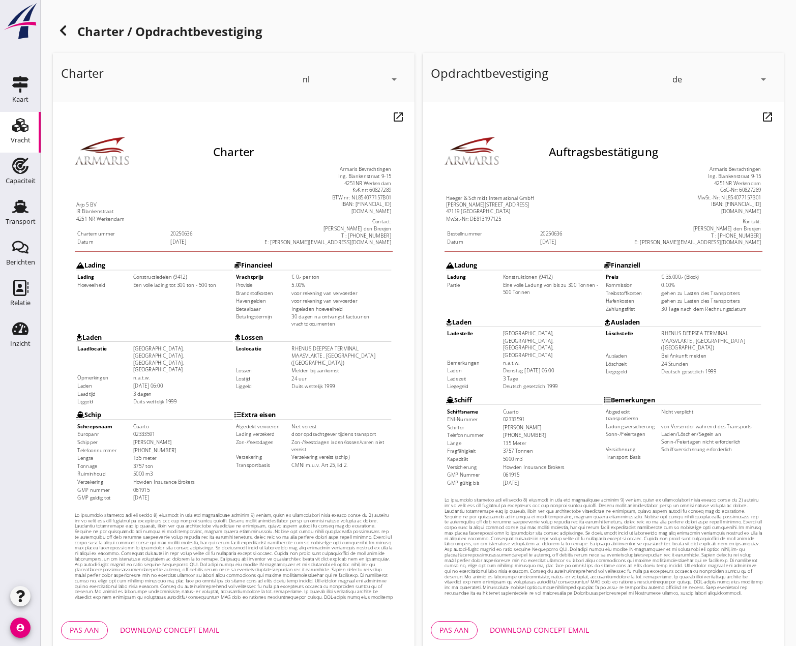
click at [765, 79] on icon "arrow_drop_down" at bounding box center [763, 79] width 12 height 12
click at [701, 79] on div "nl" at bounding box center [721, 77] width 94 height 12
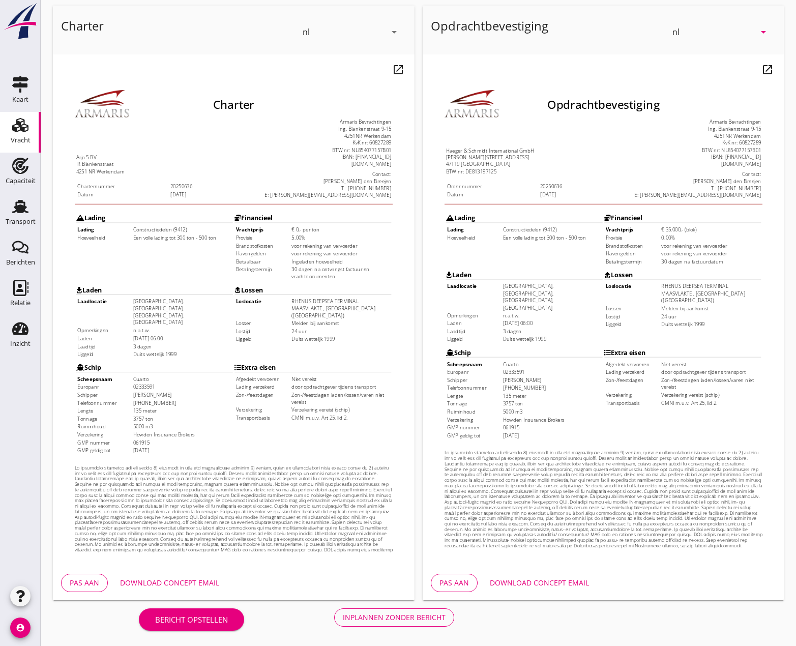
click at [401, 621] on div "Inplannen zonder bericht" at bounding box center [394, 617] width 103 height 11
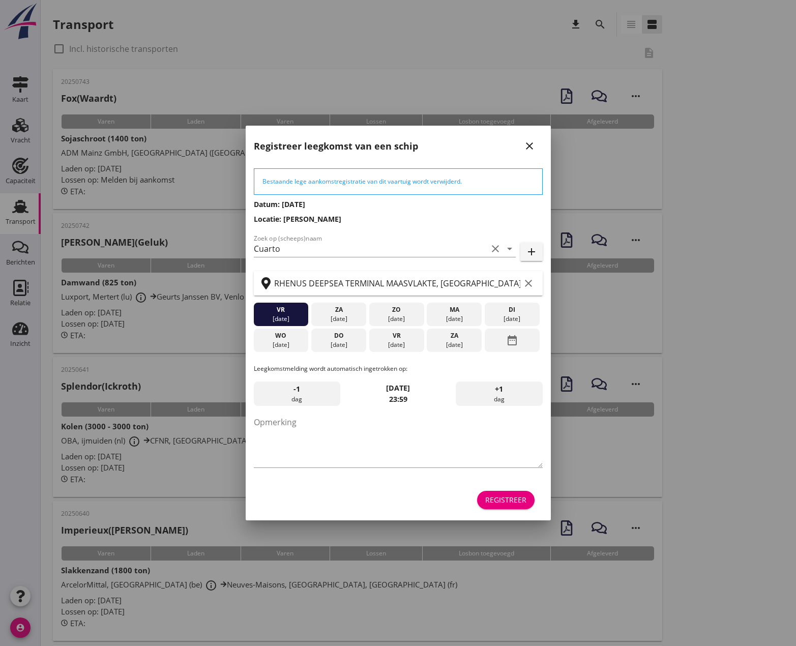
click at [529, 144] on icon "close" at bounding box center [529, 146] width 12 height 12
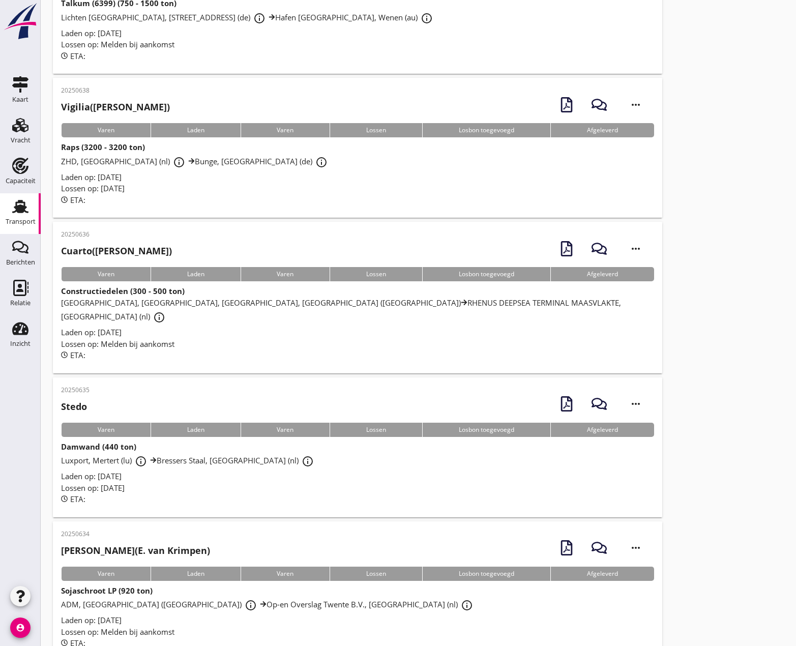
scroll to position [712, 0]
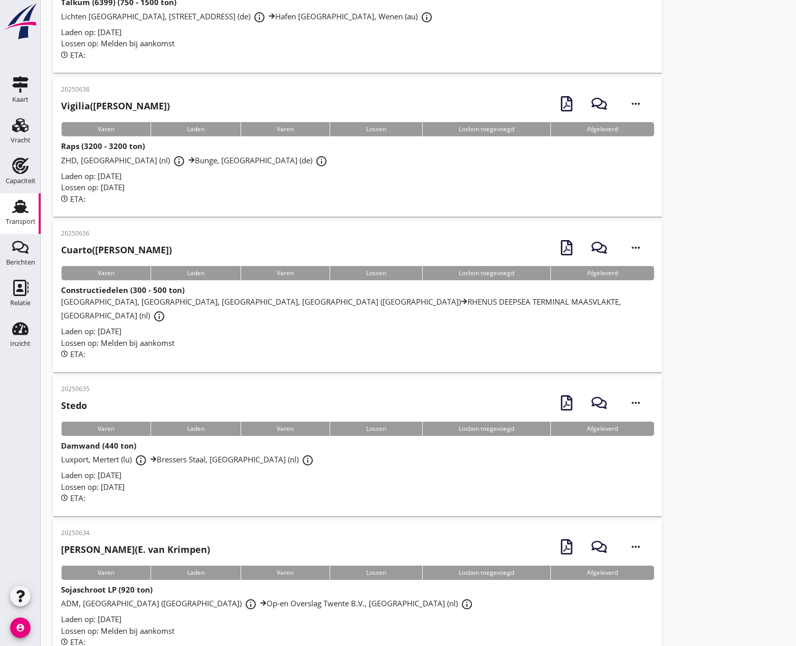
click at [158, 309] on span "Kitzingen, Kreis Kitzingen, Bavaria, Germany (de) RHENUS DEEPSEA TERMINAL MAASV…" at bounding box center [341, 309] width 560 height 24
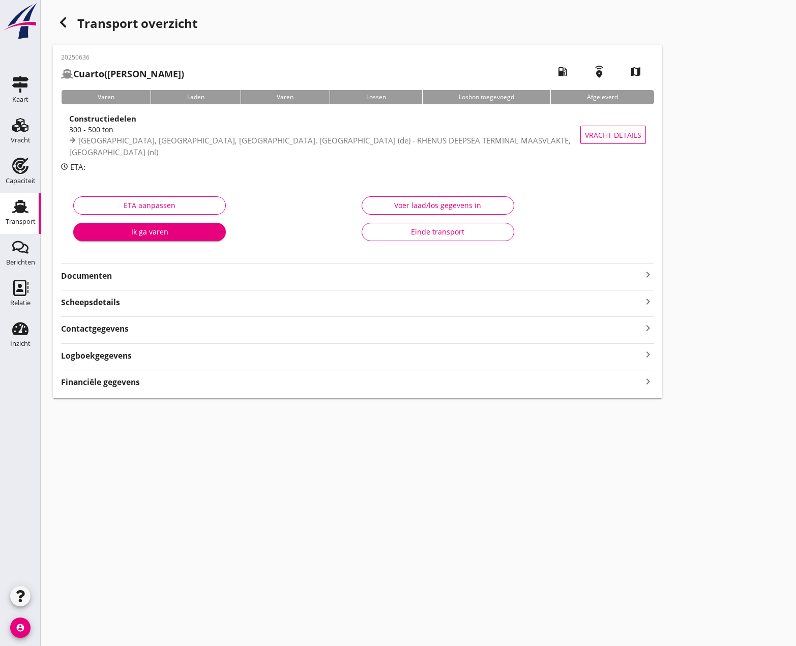
click at [649, 275] on icon "keyboard_arrow_right" at bounding box center [648, 275] width 12 height 12
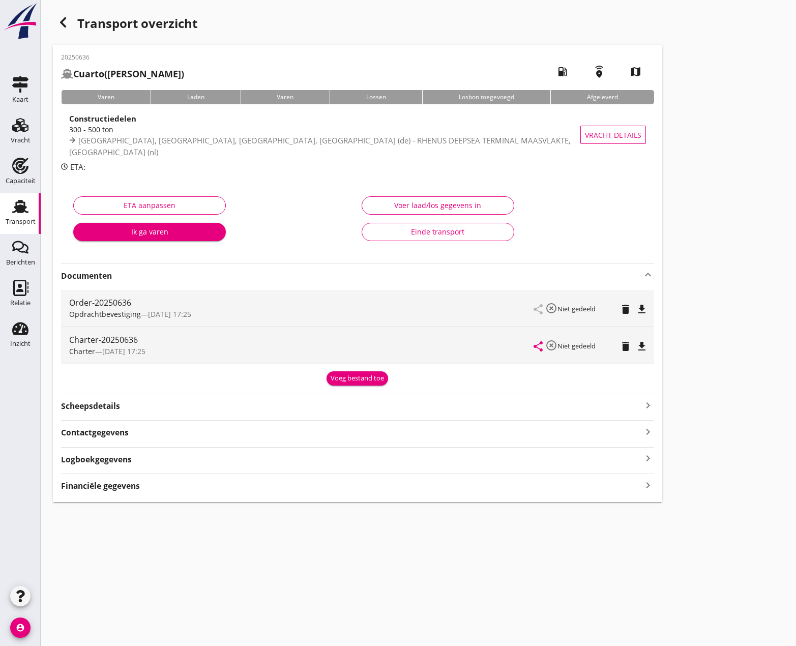
click at [641, 346] on icon "file_download" at bounding box center [642, 346] width 12 height 12
drag, startPoint x: 23, startPoint y: 131, endPoint x: 29, endPoint y: 156, distance: 25.7
click at [24, 131] on use at bounding box center [20, 125] width 16 height 14
